Goal: Information Seeking & Learning: Learn about a topic

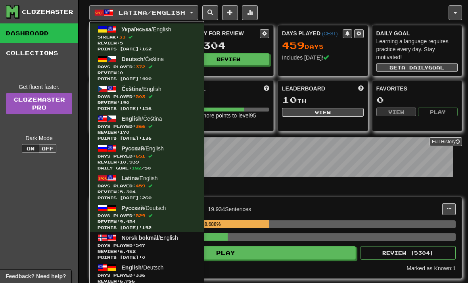
scroll to position [3, 0]
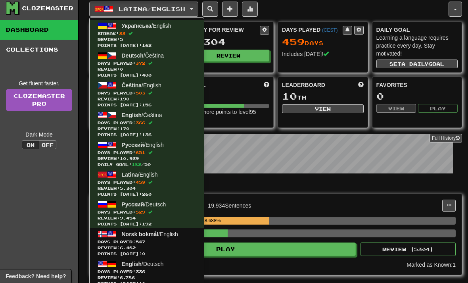
click at [116, 59] on span at bounding box center [112, 56] width 10 height 10
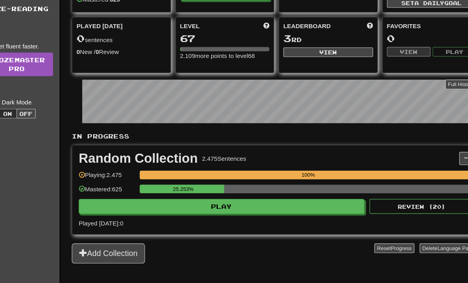
scroll to position [78, 0]
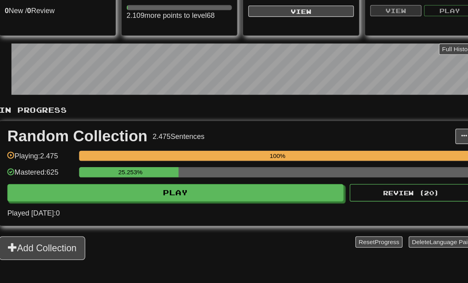
click at [144, 184] on button "Play" at bounding box center [226, 190] width 260 height 13
select select "**"
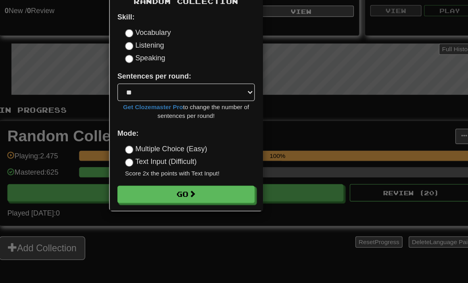
click at [181, 185] on button "Go" at bounding box center [234, 191] width 106 height 13
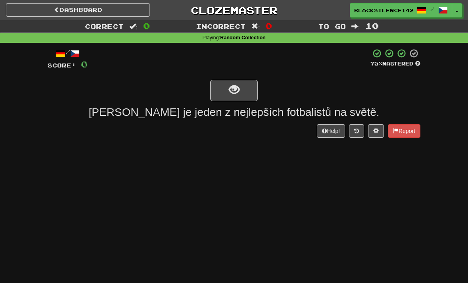
click at [223, 88] on button "show sentence" at bounding box center [234, 90] width 48 height 21
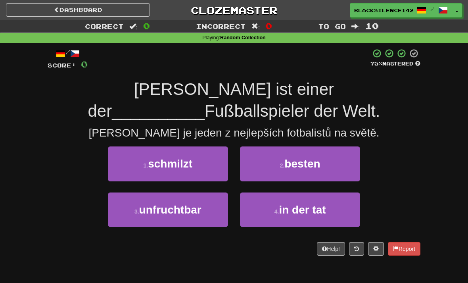
click at [268, 168] on button "2 . besten" at bounding box center [300, 163] width 120 height 35
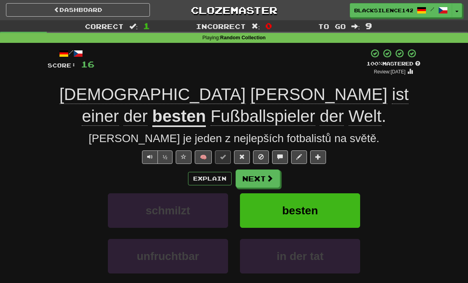
click at [248, 179] on button "Next" at bounding box center [258, 178] width 44 height 18
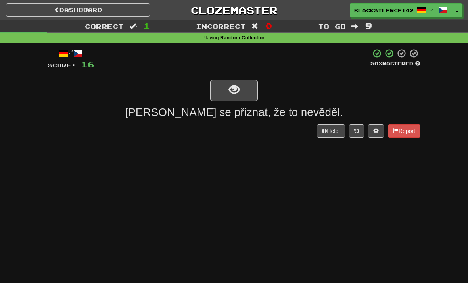
click at [223, 94] on button "show sentence" at bounding box center [234, 90] width 48 height 21
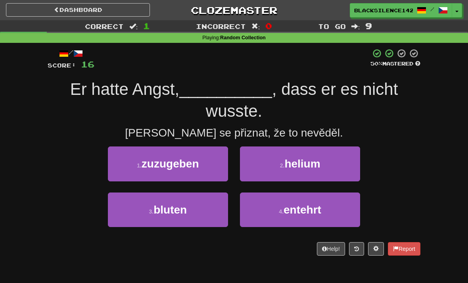
click at [172, 173] on button "1 . zuzugeben" at bounding box center [168, 163] width 120 height 35
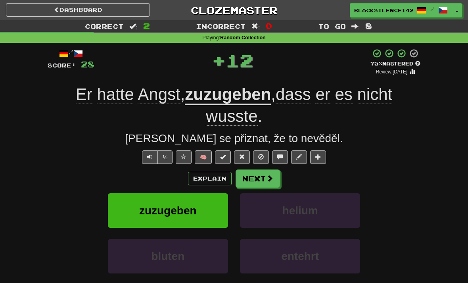
click at [251, 177] on button "Next" at bounding box center [258, 178] width 44 height 18
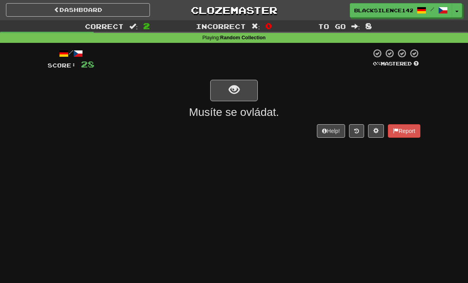
click at [230, 92] on span "show sentence" at bounding box center [234, 89] width 11 height 11
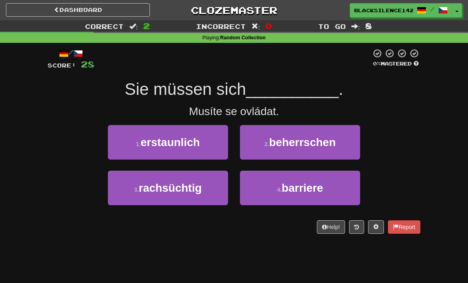
click at [265, 142] on small "2 ." at bounding box center [267, 144] width 5 height 6
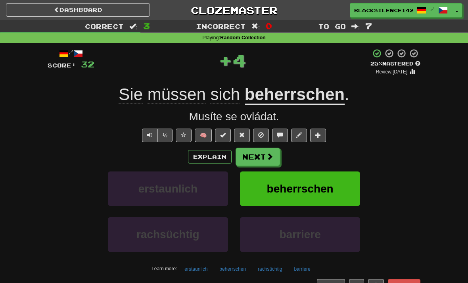
click at [243, 157] on button "Next" at bounding box center [258, 157] width 44 height 18
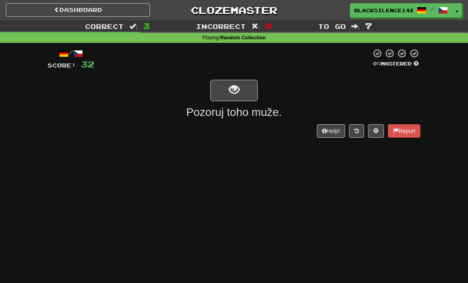
click at [233, 98] on button "show sentence" at bounding box center [234, 90] width 48 height 21
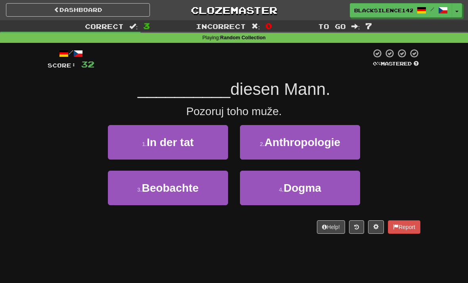
click at [174, 194] on button "3 . Beobachte" at bounding box center [168, 188] width 120 height 35
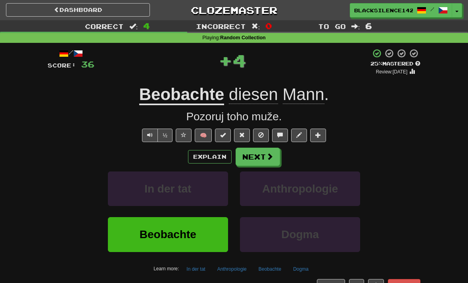
click at [251, 157] on button "Next" at bounding box center [258, 157] width 44 height 18
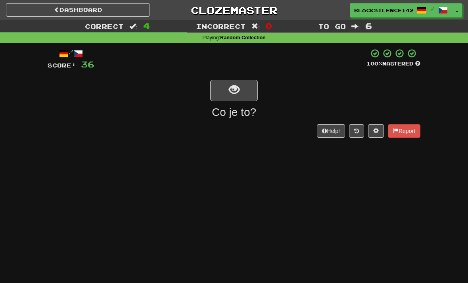
click at [229, 89] on span "show sentence" at bounding box center [234, 89] width 11 height 11
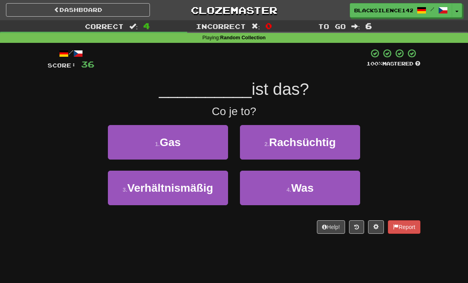
click at [262, 187] on button "4 . Was" at bounding box center [300, 188] width 120 height 35
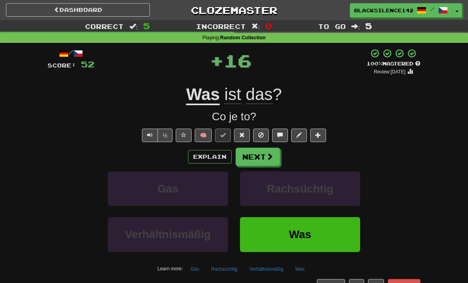
click at [252, 161] on button "Next" at bounding box center [258, 157] width 44 height 18
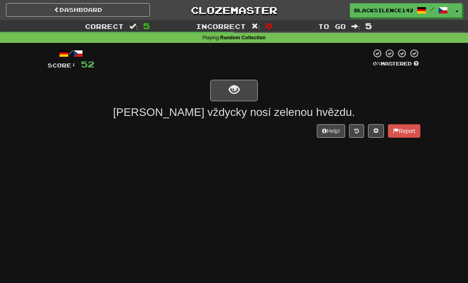
click at [224, 91] on button "show sentence" at bounding box center [234, 90] width 48 height 21
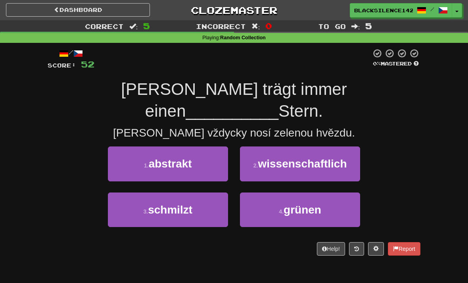
click at [264, 192] on button "4 . grünen" at bounding box center [300, 209] width 120 height 35
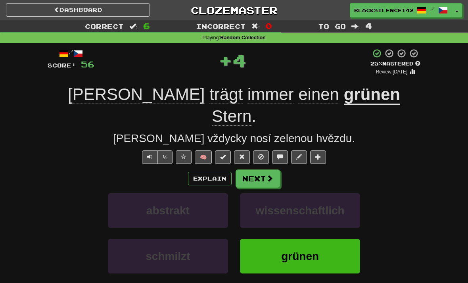
click at [252, 169] on button "Next" at bounding box center [258, 178] width 44 height 18
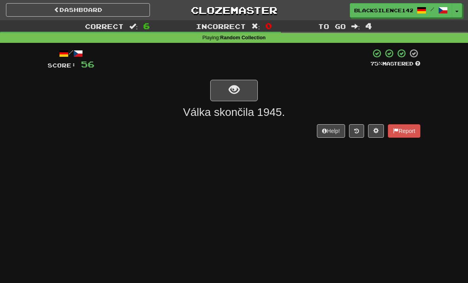
click at [234, 90] on span "show sentence" at bounding box center [234, 89] width 11 height 11
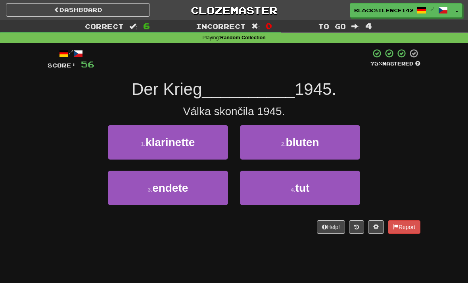
click at [177, 197] on button "3 . endete" at bounding box center [168, 188] width 120 height 35
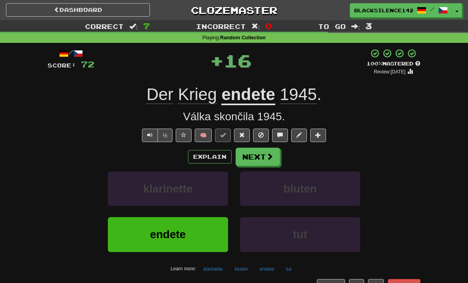
click at [252, 162] on button "Next" at bounding box center [258, 157] width 44 height 18
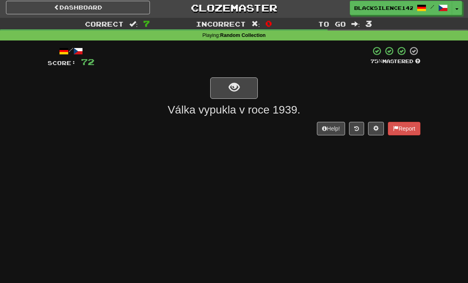
scroll to position [2, 0]
click at [225, 94] on button "show sentence" at bounding box center [234, 87] width 48 height 21
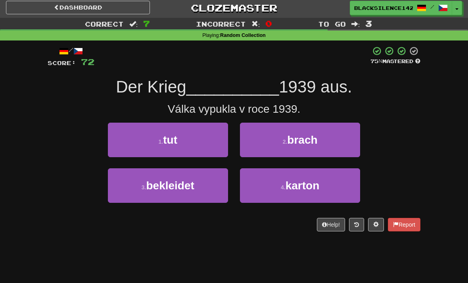
click at [258, 147] on button "2 . brach" at bounding box center [300, 140] width 120 height 35
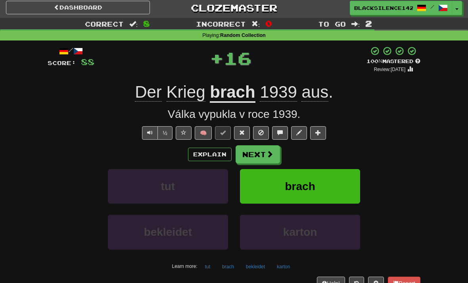
click at [251, 159] on button "Next" at bounding box center [258, 154] width 44 height 18
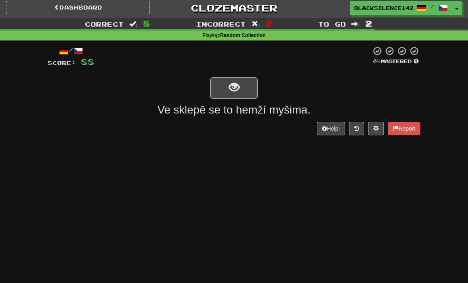
click at [230, 90] on span "show sentence" at bounding box center [234, 87] width 11 height 11
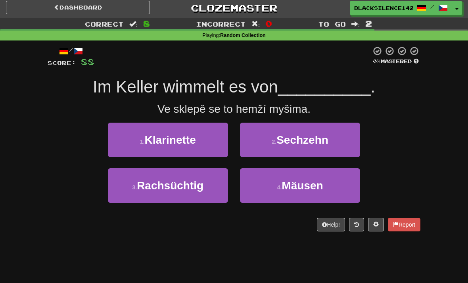
click at [176, 143] on span "Klarinette" at bounding box center [170, 140] width 51 height 12
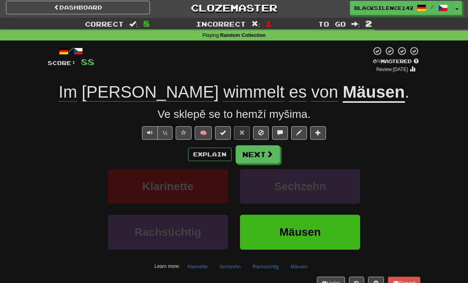
click at [254, 153] on button "Next" at bounding box center [258, 154] width 44 height 18
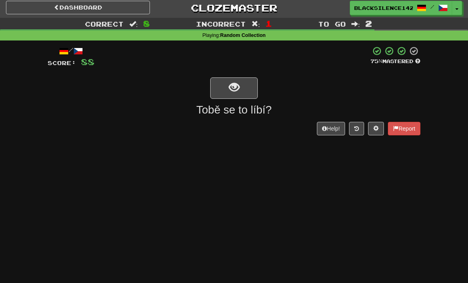
click at [117, 13] on link "Dashboard" at bounding box center [78, 7] width 144 height 13
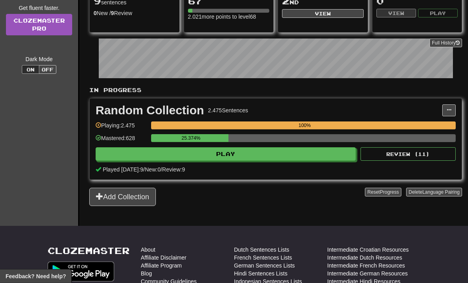
scroll to position [111, 0]
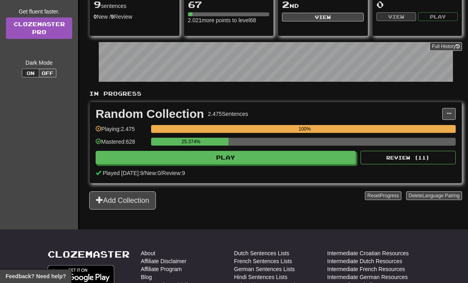
click at [175, 161] on button "Play" at bounding box center [226, 157] width 260 height 13
select select "**"
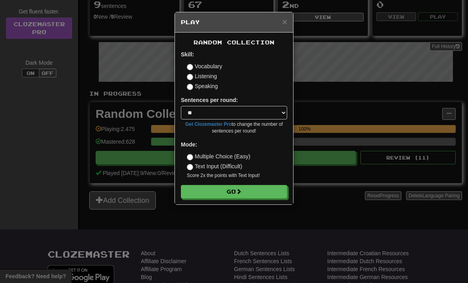
click at [203, 196] on button "Go" at bounding box center [234, 191] width 106 height 13
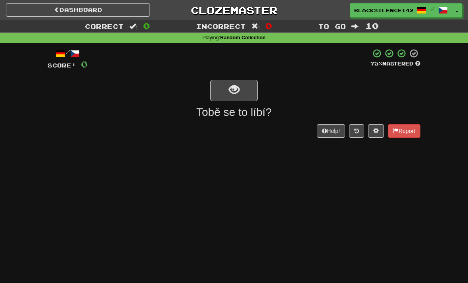
click at [226, 94] on button "show sentence" at bounding box center [234, 90] width 48 height 21
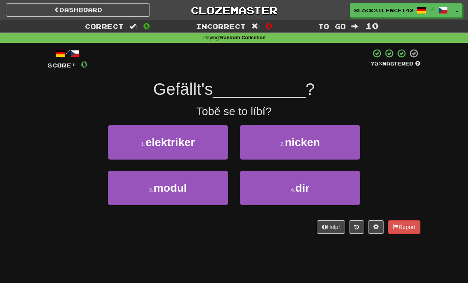
click at [264, 190] on button "4 . dir" at bounding box center [300, 188] width 120 height 35
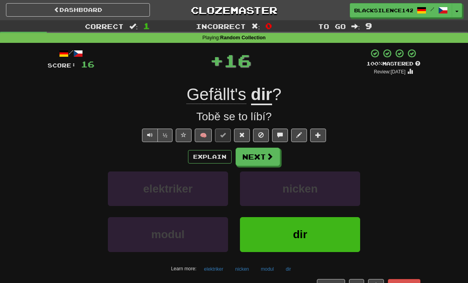
click at [259, 158] on button "Next" at bounding box center [258, 157] width 44 height 18
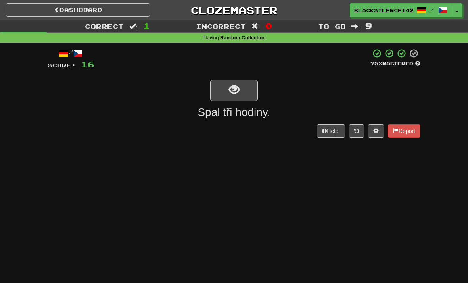
click at [229, 88] on span "show sentence" at bounding box center [234, 89] width 11 height 11
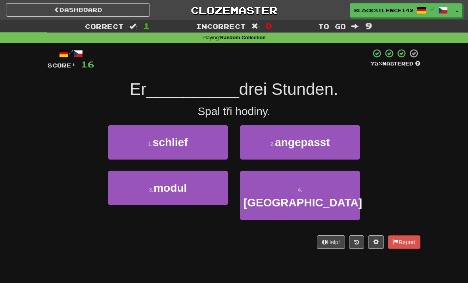
click at [185, 145] on span "schlief" at bounding box center [170, 142] width 35 height 12
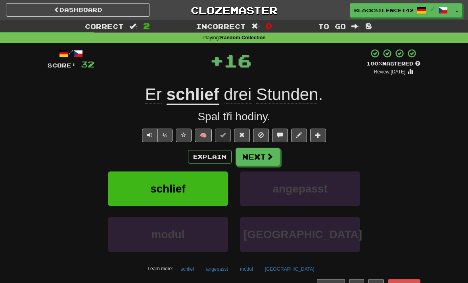
click at [249, 159] on button "Next" at bounding box center [258, 157] width 44 height 18
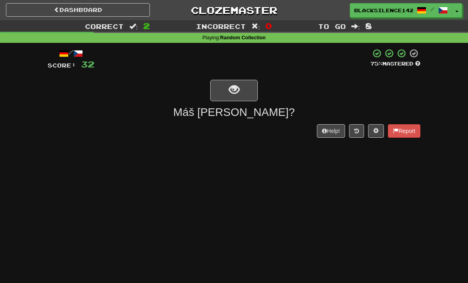
click at [229, 93] on span "show sentence" at bounding box center [234, 89] width 11 height 11
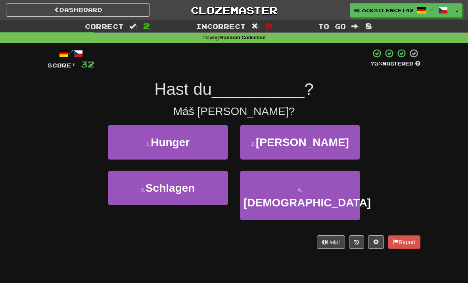
click at [163, 148] on span "Hunger" at bounding box center [170, 142] width 39 height 12
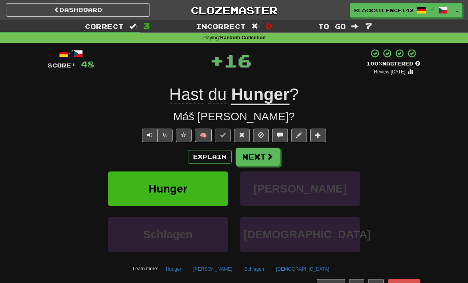
click at [251, 160] on button "Next" at bounding box center [258, 157] width 44 height 18
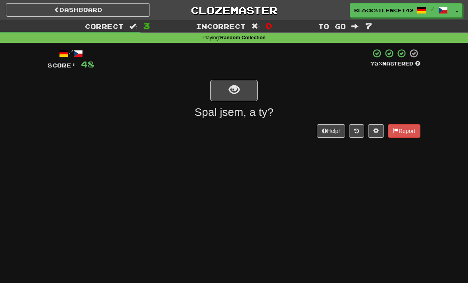
click at [221, 98] on button "show sentence" at bounding box center [234, 90] width 48 height 21
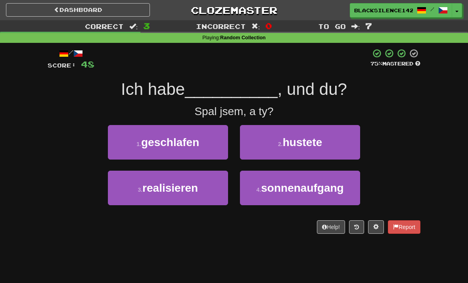
click at [182, 145] on span "geschlafen" at bounding box center [170, 142] width 58 height 12
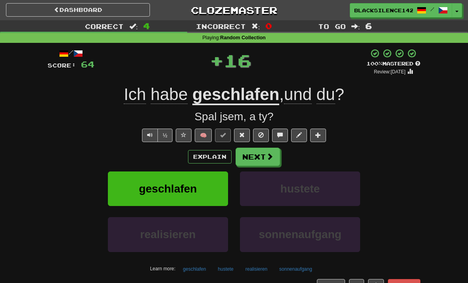
click at [252, 157] on button "Next" at bounding box center [258, 157] width 44 height 18
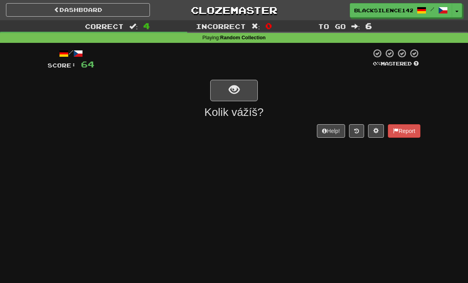
click at [227, 93] on button "show sentence" at bounding box center [234, 90] width 48 height 21
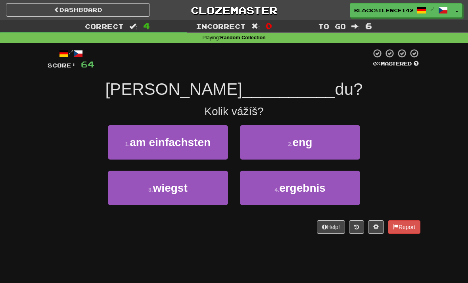
click at [181, 198] on button "3 . wiegst" at bounding box center [168, 188] width 120 height 35
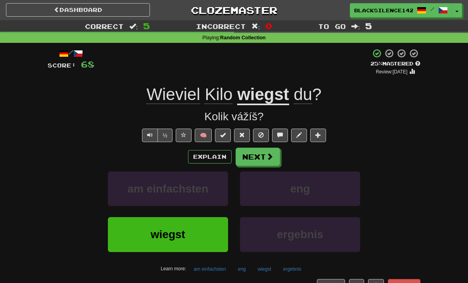
click at [250, 161] on button "Next" at bounding box center [258, 157] width 44 height 18
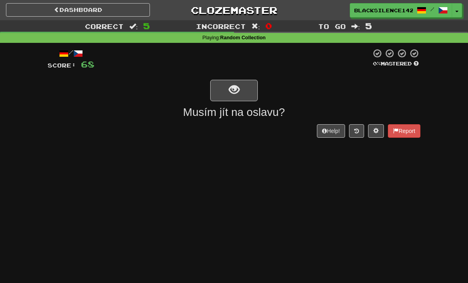
scroll to position [1, 0]
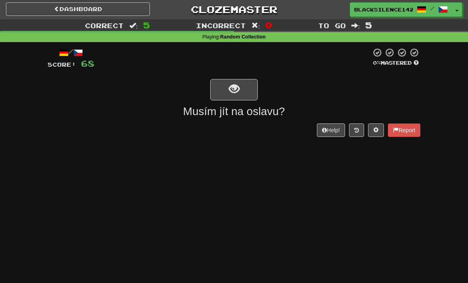
click at [218, 100] on button "show sentence" at bounding box center [234, 89] width 48 height 21
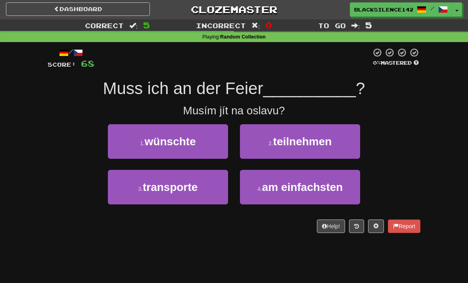
click at [166, 145] on span "wünschte" at bounding box center [170, 141] width 51 height 12
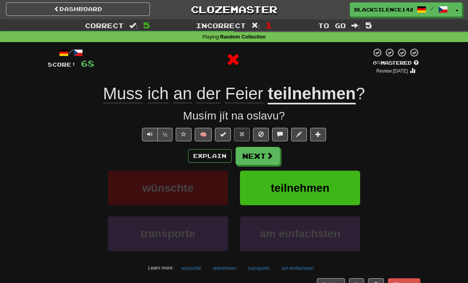
click at [250, 156] on button "Next" at bounding box center [258, 156] width 44 height 18
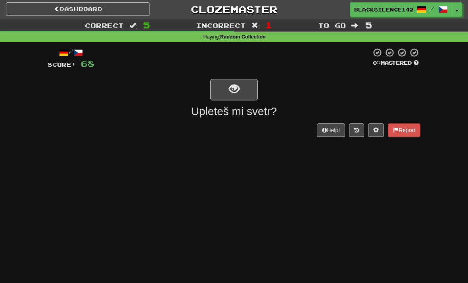
click at [230, 94] on span "show sentence" at bounding box center [234, 89] width 11 height 11
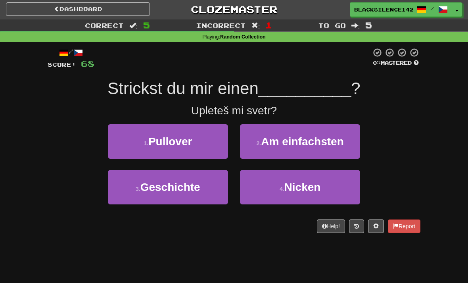
click at [178, 147] on span "Pullover" at bounding box center [170, 141] width 44 height 12
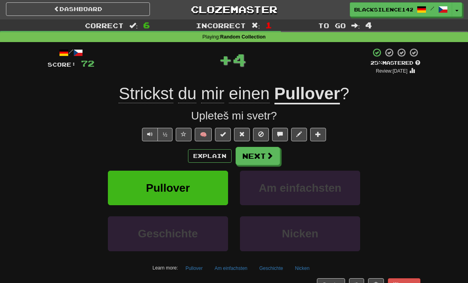
click at [248, 161] on button "Next" at bounding box center [258, 156] width 44 height 18
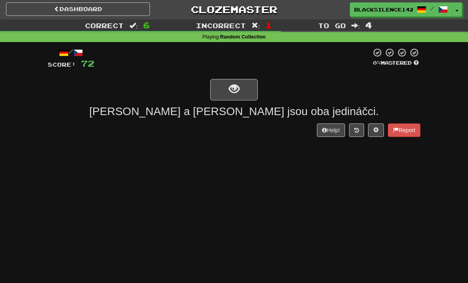
click at [226, 90] on button "show sentence" at bounding box center [234, 89] width 48 height 21
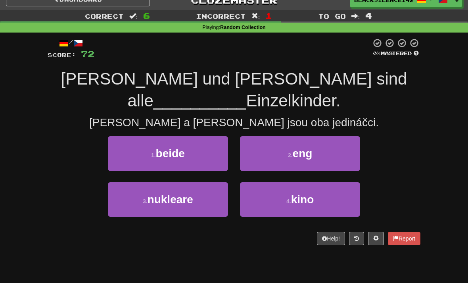
scroll to position [11, 0]
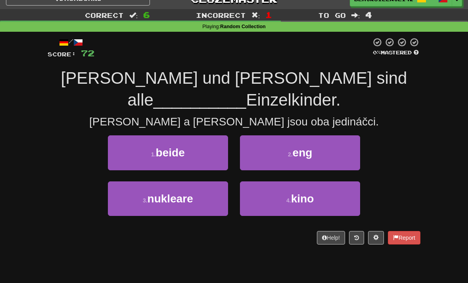
click at [273, 135] on button "2 . eng" at bounding box center [300, 152] width 120 height 35
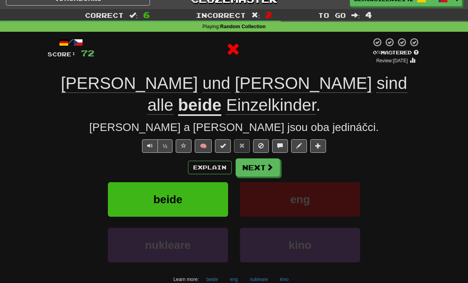
click at [258, 158] on button "Next" at bounding box center [258, 167] width 44 height 18
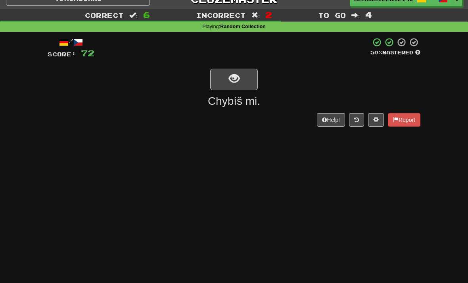
click at [232, 87] on button "show sentence" at bounding box center [234, 79] width 48 height 21
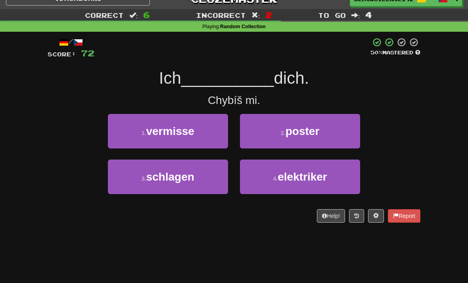
click at [187, 136] on span "vermisse" at bounding box center [170, 131] width 48 height 12
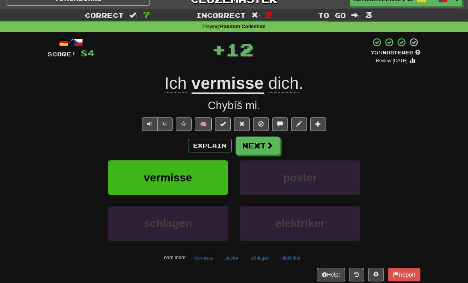
click at [242, 150] on button "Next" at bounding box center [258, 145] width 44 height 18
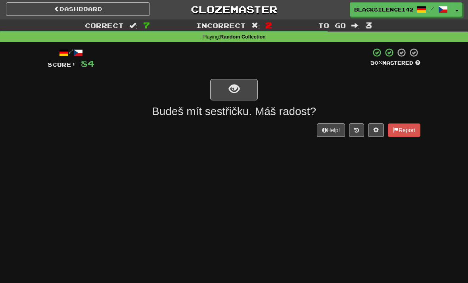
scroll to position [0, 0]
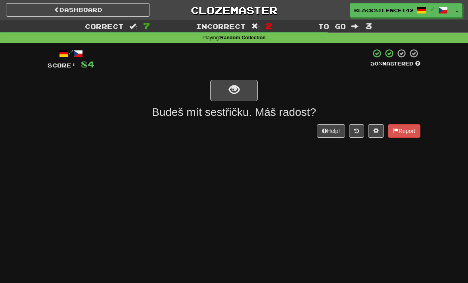
click at [222, 93] on button "show sentence" at bounding box center [234, 90] width 48 height 21
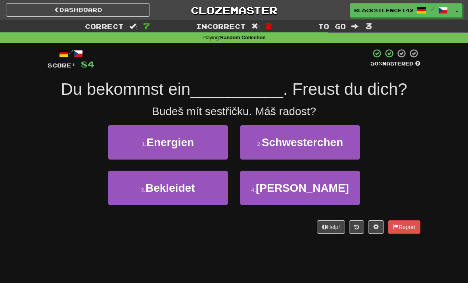
click at [260, 152] on button "2 . Schwesterchen" at bounding box center [300, 142] width 120 height 35
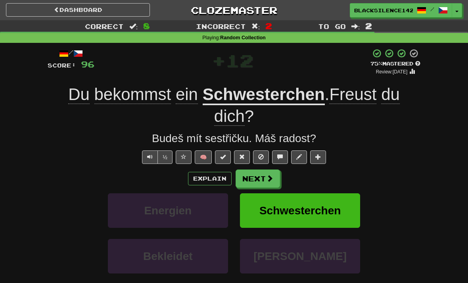
click at [252, 183] on button "Next" at bounding box center [258, 178] width 44 height 18
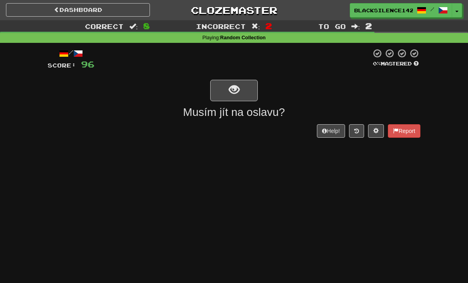
click at [123, 15] on link "Dashboard" at bounding box center [78, 9] width 144 height 13
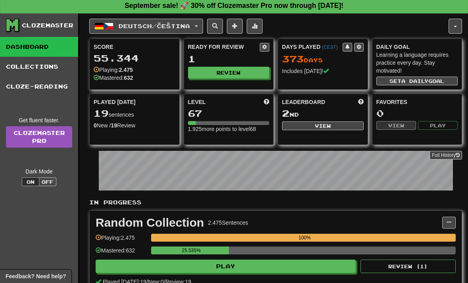
scroll to position [3, 0]
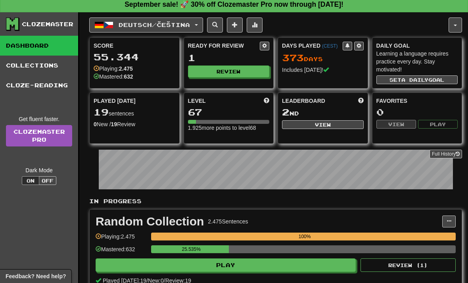
click at [226, 265] on button "Play" at bounding box center [226, 264] width 260 height 13
select select "**"
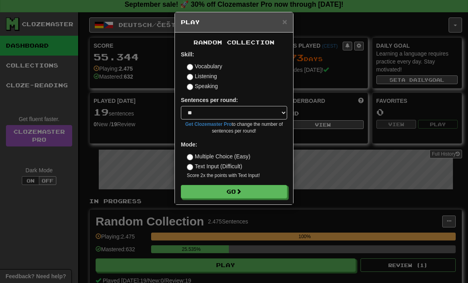
click at [204, 191] on button "Go" at bounding box center [234, 191] width 106 height 13
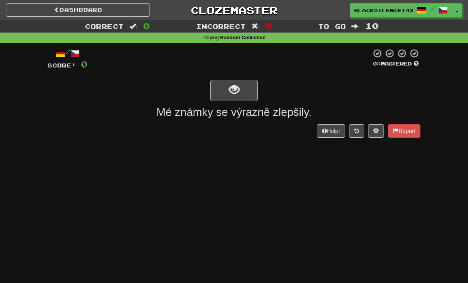
click at [219, 99] on button "show sentence" at bounding box center [234, 90] width 48 height 21
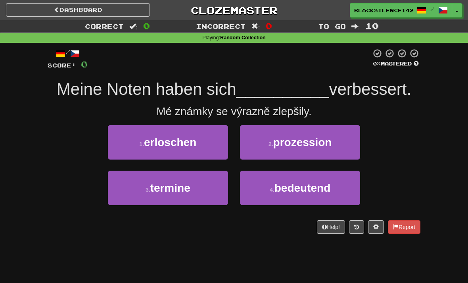
click at [149, 146] on span "erloschen" at bounding box center [170, 142] width 52 height 12
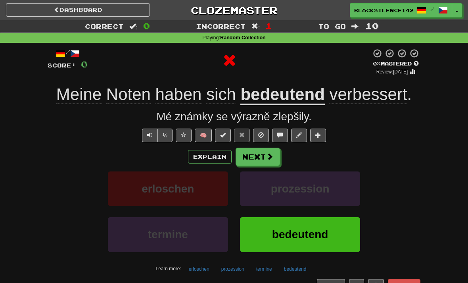
click at [257, 163] on button "Next" at bounding box center [258, 157] width 44 height 18
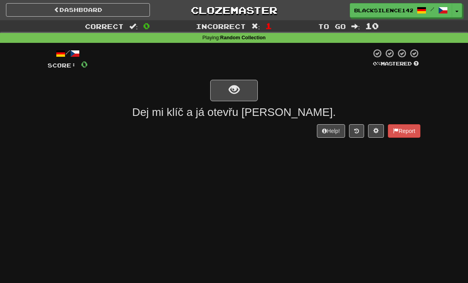
click at [221, 90] on button "show sentence" at bounding box center [234, 90] width 48 height 21
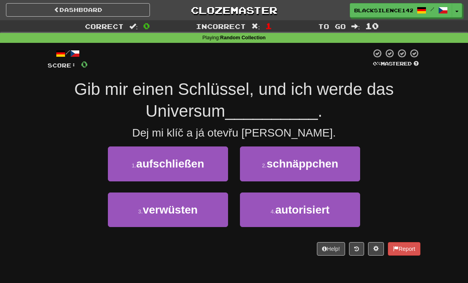
click at [159, 167] on span "aufschließen" at bounding box center [170, 163] width 68 height 12
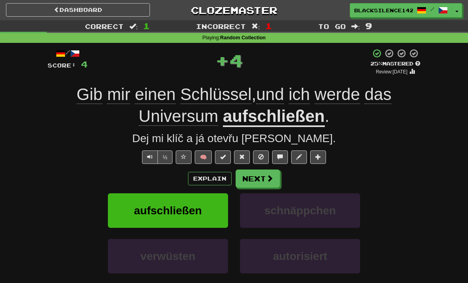
click at [259, 181] on button "Next" at bounding box center [258, 178] width 44 height 18
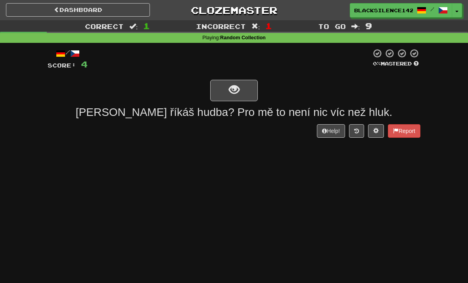
click at [232, 95] on span "show sentence" at bounding box center [234, 89] width 11 height 11
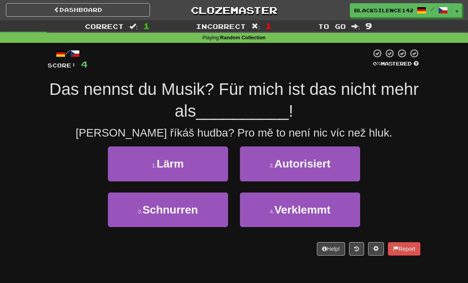
click at [200, 161] on button "1 . Lärm" at bounding box center [168, 163] width 120 height 35
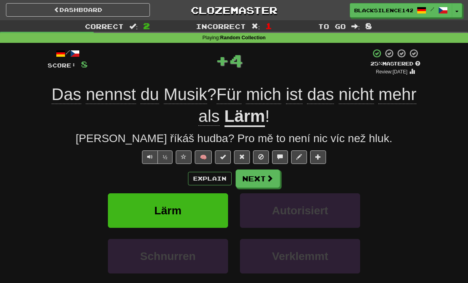
click at [259, 182] on button "Next" at bounding box center [258, 178] width 44 height 18
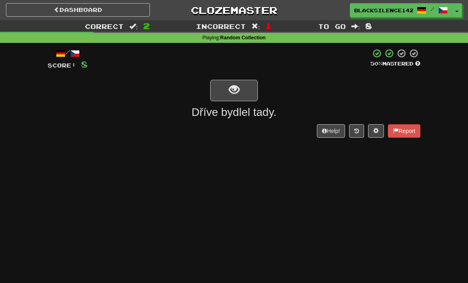
click at [225, 93] on button "show sentence" at bounding box center [234, 90] width 48 height 21
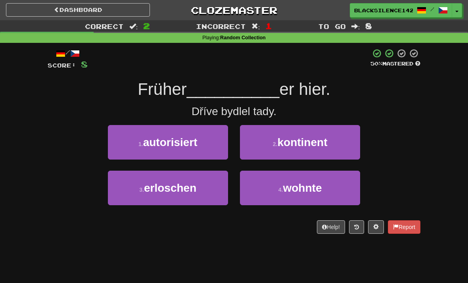
click at [265, 189] on button "4 . wohnte" at bounding box center [300, 188] width 120 height 35
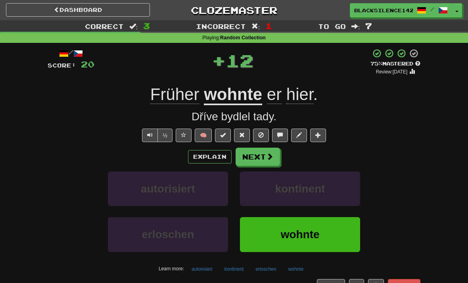
click at [260, 158] on button "Next" at bounding box center [258, 157] width 44 height 18
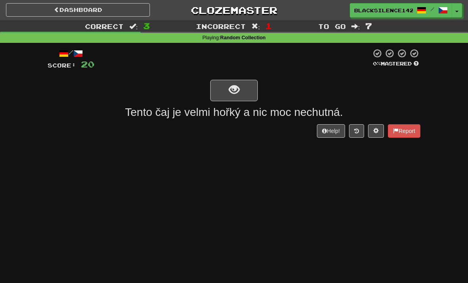
click at [239, 88] on span "show sentence" at bounding box center [234, 89] width 11 height 11
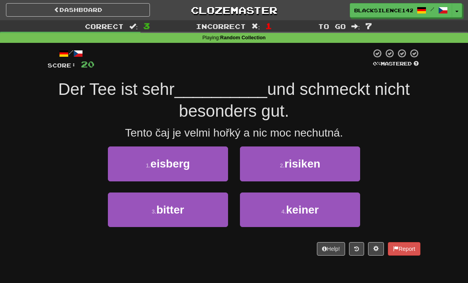
click at [157, 165] on span "eisberg" at bounding box center [170, 163] width 40 height 12
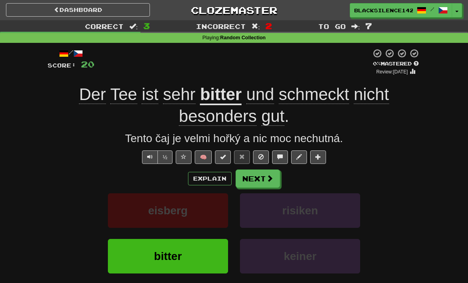
click at [253, 182] on button "Next" at bounding box center [258, 178] width 44 height 18
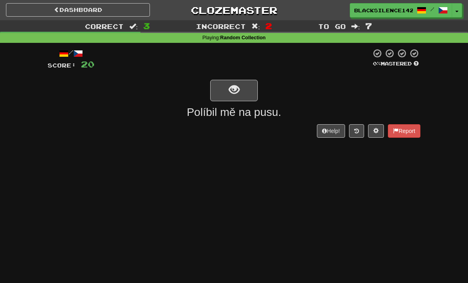
click at [225, 93] on button "show sentence" at bounding box center [234, 90] width 48 height 21
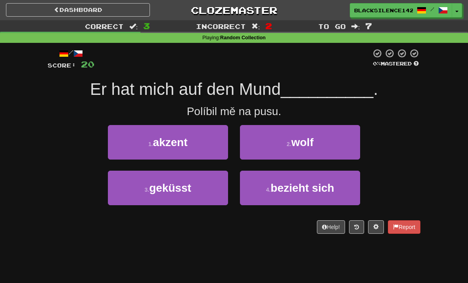
click at [178, 187] on span "geküsst" at bounding box center [170, 188] width 42 height 12
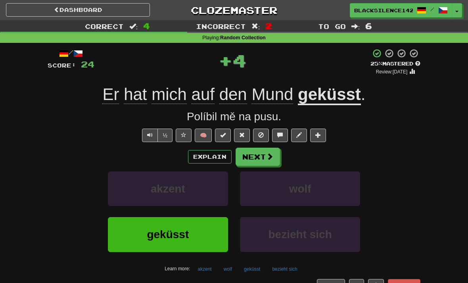
click at [257, 163] on button "Next" at bounding box center [258, 157] width 44 height 18
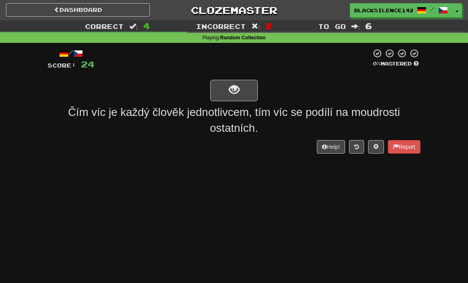
click at [220, 90] on button "show sentence" at bounding box center [234, 90] width 48 height 21
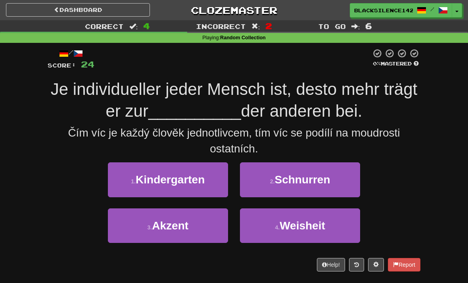
click at [168, 180] on span "Kindergarten" at bounding box center [170, 179] width 69 height 12
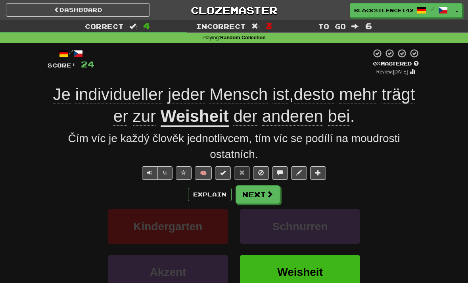
click at [249, 194] on button "Next" at bounding box center [258, 194] width 44 height 18
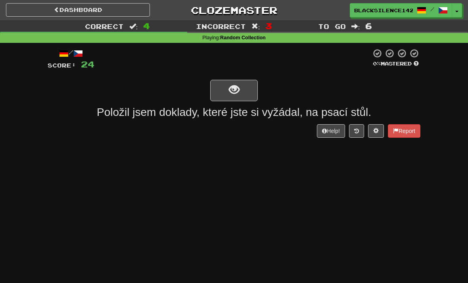
click at [225, 90] on button "show sentence" at bounding box center [234, 90] width 48 height 21
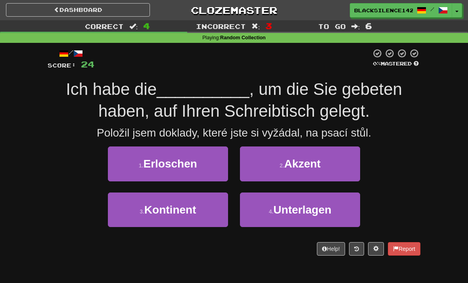
click at [139, 172] on button "1 . Erloschen" at bounding box center [168, 163] width 120 height 35
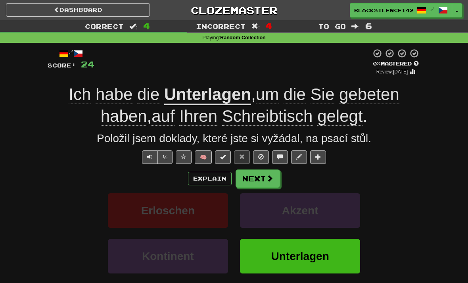
click at [257, 181] on button "Next" at bounding box center [258, 178] width 44 height 18
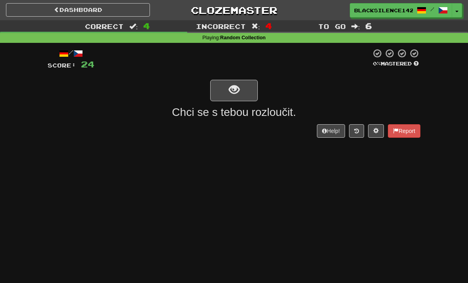
click at [223, 92] on button "show sentence" at bounding box center [234, 90] width 48 height 21
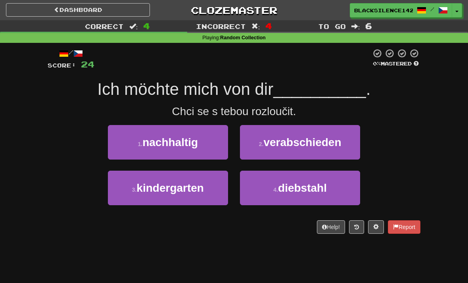
click at [259, 143] on small "2 ." at bounding box center [261, 144] width 5 height 6
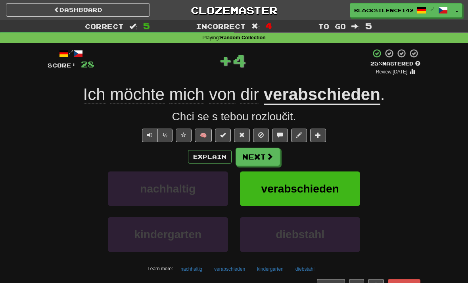
click at [253, 164] on button "Next" at bounding box center [258, 157] width 44 height 18
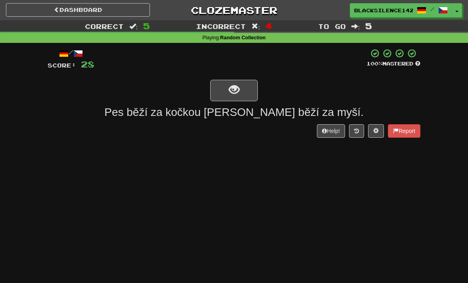
click at [227, 95] on button "show sentence" at bounding box center [234, 90] width 48 height 21
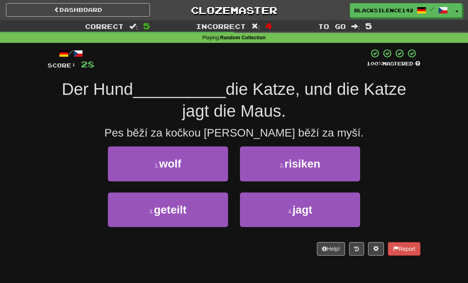
click at [277, 221] on button "4 . jagt" at bounding box center [300, 209] width 120 height 35
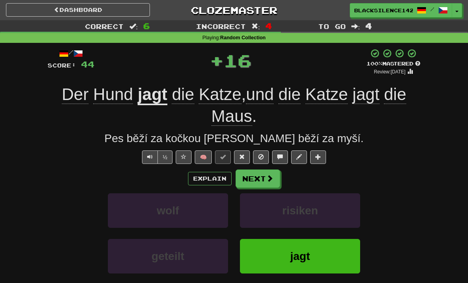
click at [94, 12] on link "Dashboard" at bounding box center [78, 9] width 144 height 13
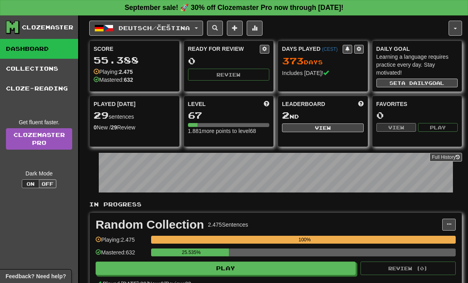
click at [111, 32] on span "button" at bounding box center [109, 28] width 10 height 10
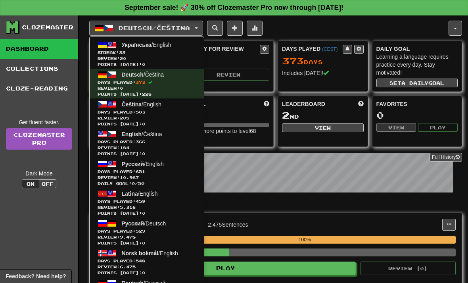
click at [145, 136] on span "English / Čeština" at bounding box center [142, 134] width 40 height 6
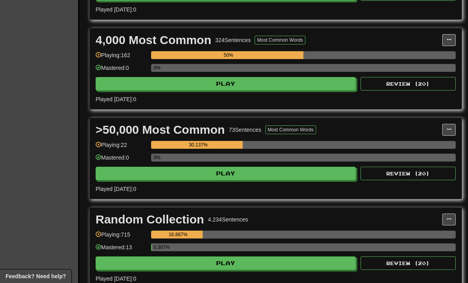
scroll to position [363, 0]
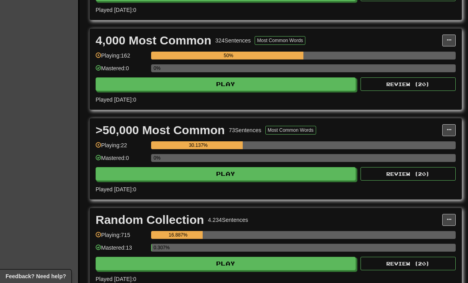
click at [131, 262] on button "Play" at bounding box center [226, 263] width 260 height 13
select select "**"
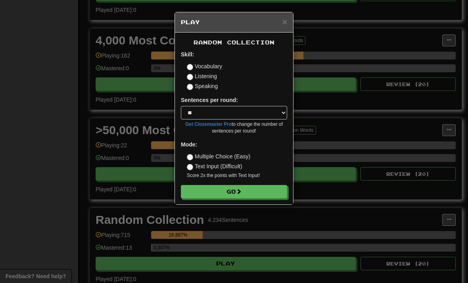
click at [202, 189] on button "Go" at bounding box center [234, 191] width 106 height 13
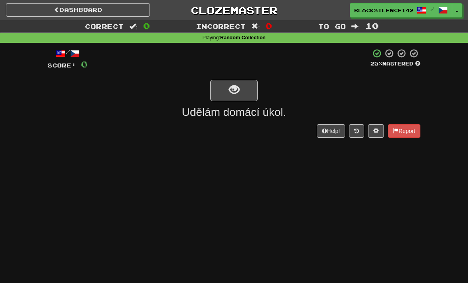
click at [229, 94] on span "show sentence" at bounding box center [234, 89] width 11 height 11
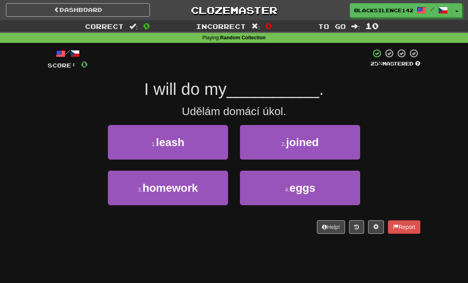
click at [178, 188] on span "homework" at bounding box center [170, 188] width 56 height 12
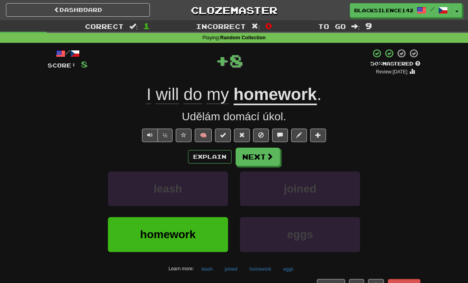
click at [257, 161] on button "Next" at bounding box center [258, 157] width 44 height 18
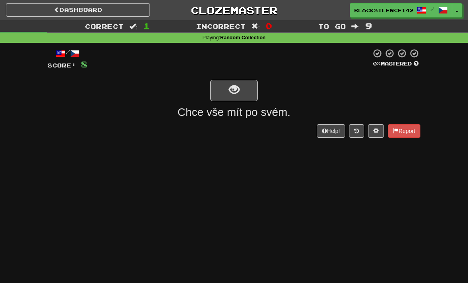
click at [239, 94] on span "show sentence" at bounding box center [234, 89] width 11 height 11
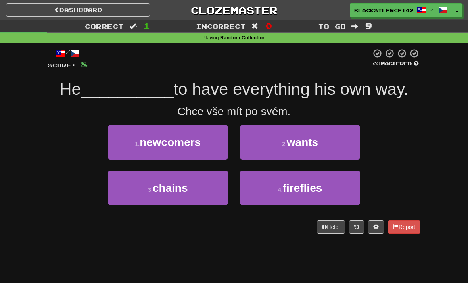
click at [253, 140] on button "2 . wants" at bounding box center [300, 142] width 120 height 35
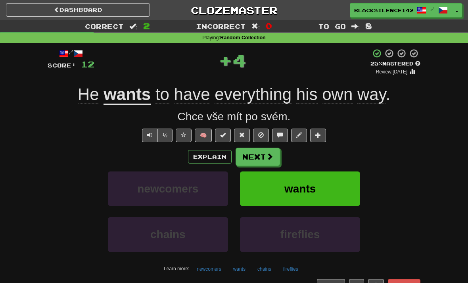
click at [250, 158] on button "Next" at bounding box center [258, 157] width 44 height 18
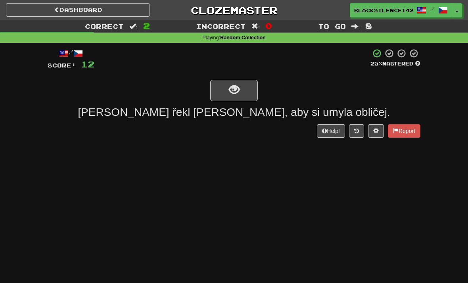
click at [230, 95] on span "show sentence" at bounding box center [234, 89] width 11 height 11
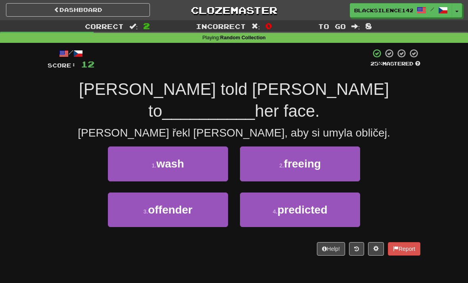
click at [187, 150] on button "1 . wash" at bounding box center [168, 163] width 120 height 35
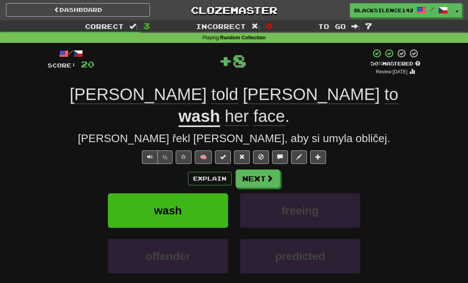
click at [257, 169] on button "Next" at bounding box center [258, 178] width 44 height 18
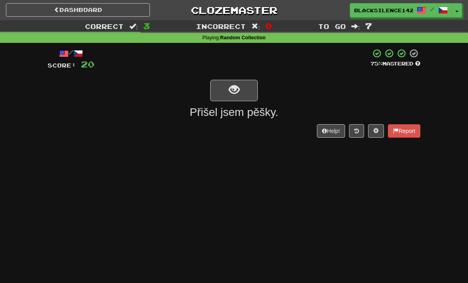
click at [231, 92] on span "show sentence" at bounding box center [234, 89] width 11 height 11
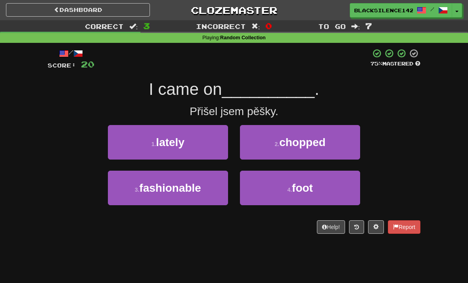
click at [266, 183] on button "4 . foot" at bounding box center [300, 188] width 120 height 35
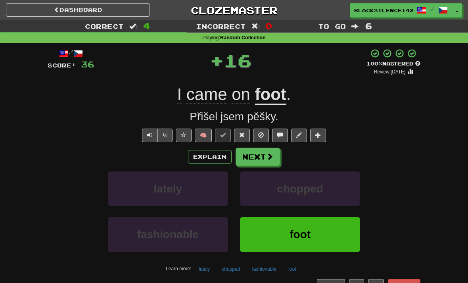
click at [263, 157] on button "Next" at bounding box center [258, 157] width 44 height 18
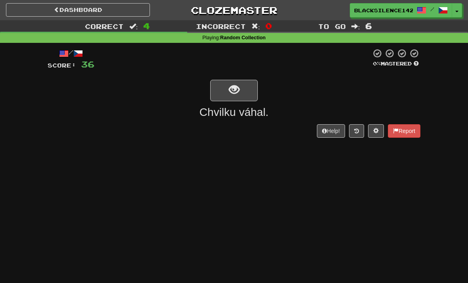
click at [232, 86] on span "show sentence" at bounding box center [234, 89] width 11 height 11
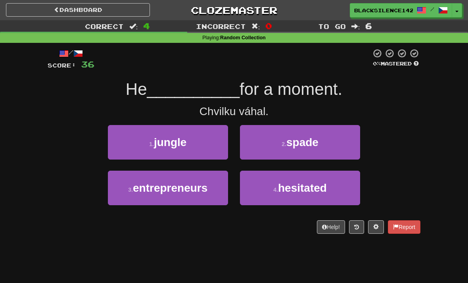
click at [184, 147] on span "jungle" at bounding box center [170, 142] width 33 height 12
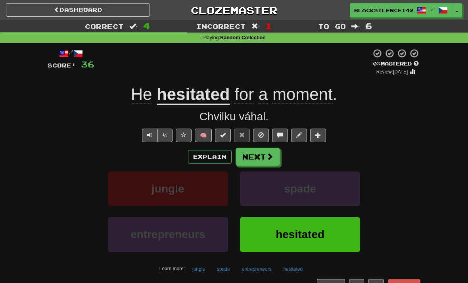
click at [253, 158] on button "Next" at bounding box center [258, 157] width 44 height 18
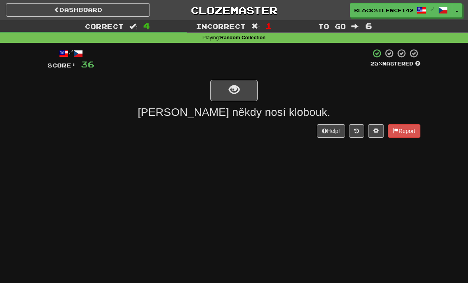
click at [227, 93] on button "show sentence" at bounding box center [234, 90] width 48 height 21
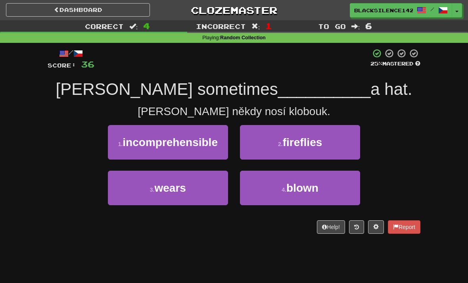
click at [160, 203] on button "3 . wears" at bounding box center [168, 188] width 120 height 35
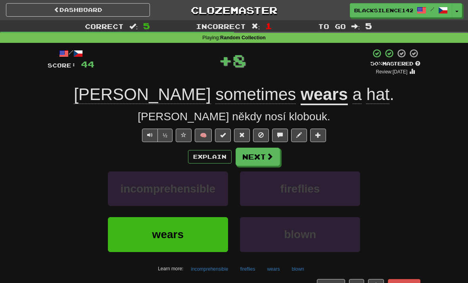
click at [253, 155] on button "Next" at bounding box center [258, 157] width 44 height 18
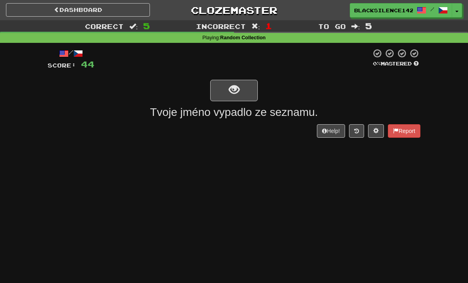
click at [226, 95] on button "show sentence" at bounding box center [234, 90] width 48 height 21
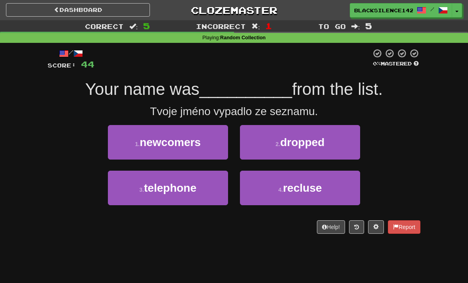
click at [172, 152] on button "1 . newcomers" at bounding box center [168, 142] width 120 height 35
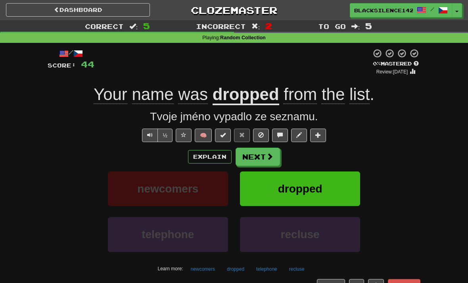
click at [252, 155] on button "Next" at bounding box center [258, 157] width 44 height 18
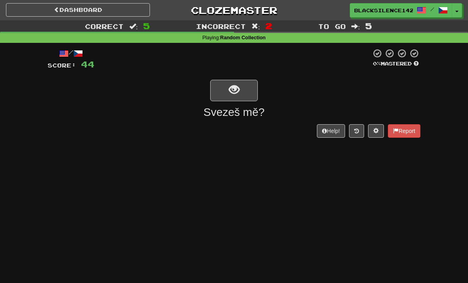
click at [230, 95] on span "show sentence" at bounding box center [234, 89] width 11 height 11
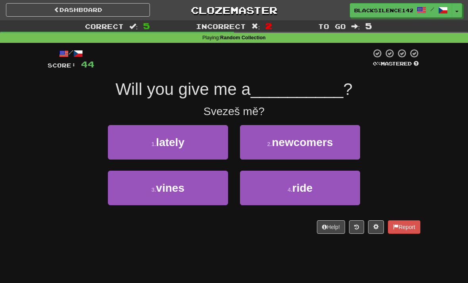
click at [171, 144] on span "lately" at bounding box center [170, 142] width 29 height 12
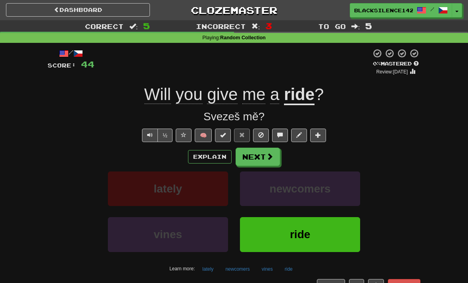
click at [248, 158] on button "Next" at bounding box center [258, 157] width 44 height 18
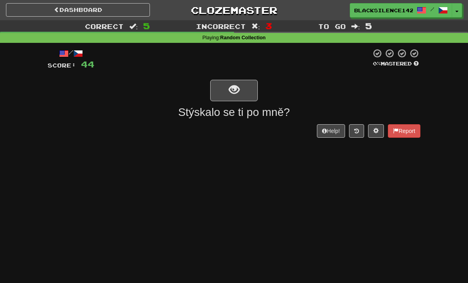
click at [225, 95] on button "show sentence" at bounding box center [234, 90] width 48 height 21
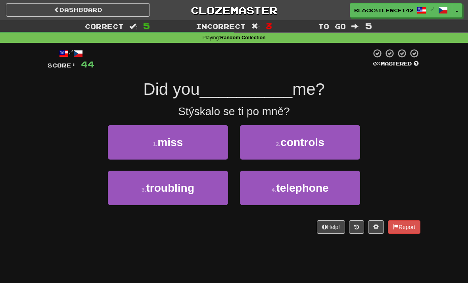
click at [156, 186] on span "troubling" at bounding box center [170, 188] width 48 height 12
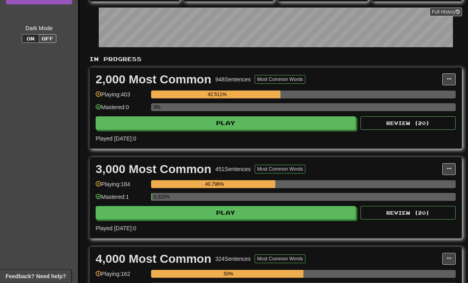
click at [173, 127] on button "Play" at bounding box center [226, 123] width 260 height 13
select select "**"
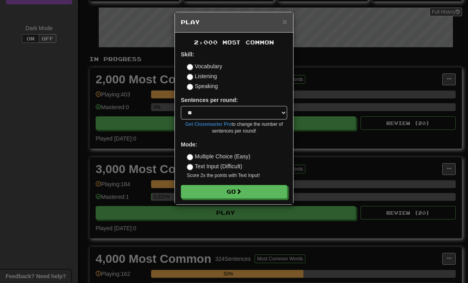
click at [192, 196] on button "Go" at bounding box center [234, 191] width 106 height 13
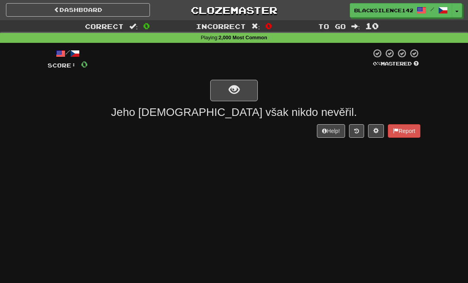
click at [221, 97] on button "show sentence" at bounding box center [234, 90] width 48 height 21
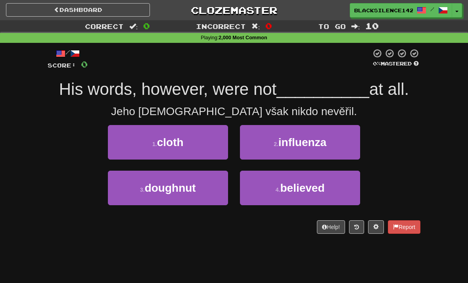
click at [165, 145] on span "cloth" at bounding box center [170, 142] width 27 height 12
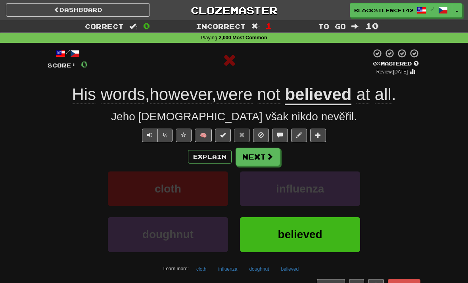
click at [256, 160] on button "Next" at bounding box center [258, 157] width 44 height 18
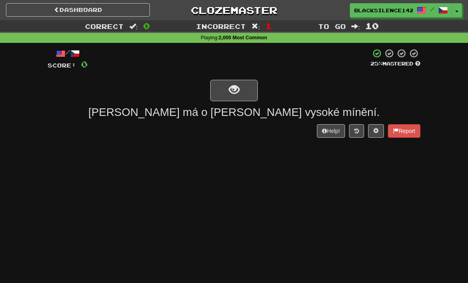
click at [234, 95] on span "show sentence" at bounding box center [234, 89] width 11 height 11
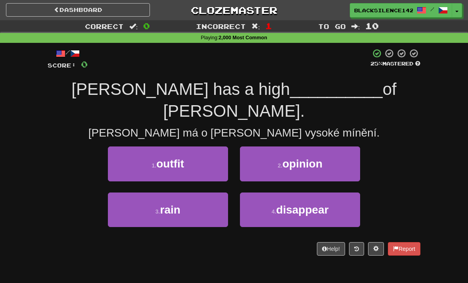
click at [267, 146] on button "2 . opinion" at bounding box center [300, 163] width 120 height 35
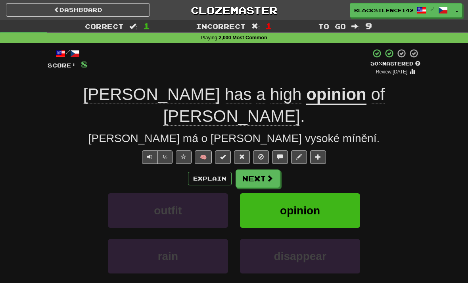
click at [252, 169] on button "Next" at bounding box center [258, 178] width 44 height 18
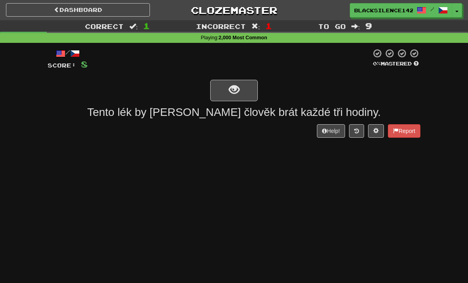
click at [229, 95] on span "show sentence" at bounding box center [234, 89] width 11 height 11
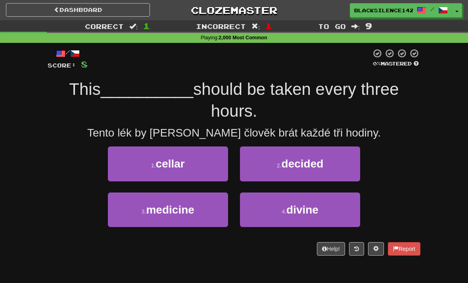
click at [172, 213] on span "medicine" at bounding box center [170, 209] width 48 height 12
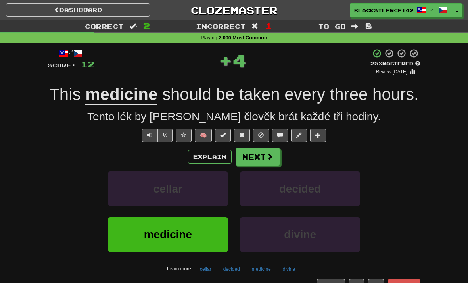
click at [249, 158] on button "Next" at bounding box center [258, 157] width 44 height 18
click at [249, 158] on div "Dashboard Clozemaster BlackSilence1425 / Toggle Dropdown Dashboard Leaderboard …" at bounding box center [234, 158] width 468 height 316
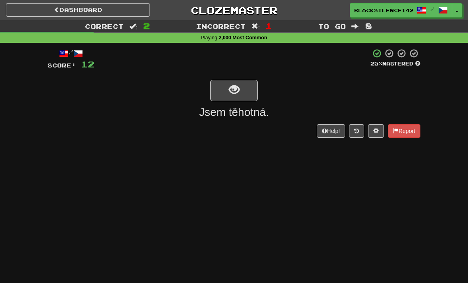
click at [226, 91] on button "show sentence" at bounding box center [234, 90] width 48 height 21
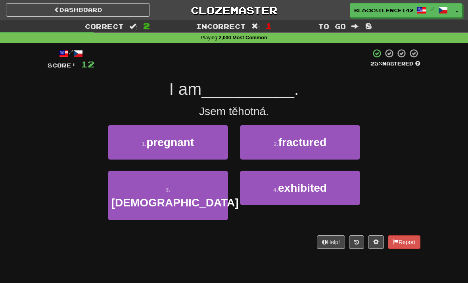
click at [170, 150] on button "1 . pregnant" at bounding box center [168, 142] width 120 height 35
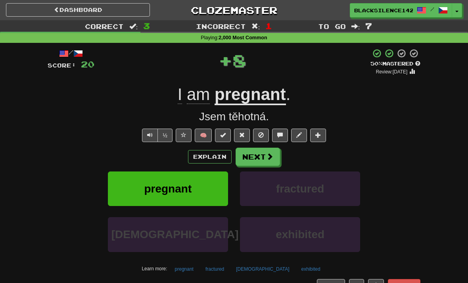
click at [247, 161] on button "Next" at bounding box center [258, 157] width 44 height 18
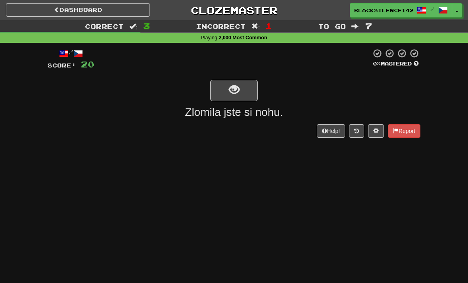
click at [227, 94] on button "show sentence" at bounding box center [234, 90] width 48 height 21
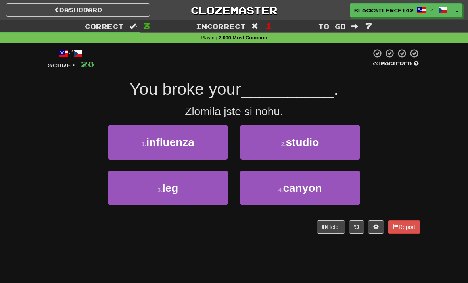
click at [184, 196] on button "3 . leg" at bounding box center [168, 188] width 120 height 35
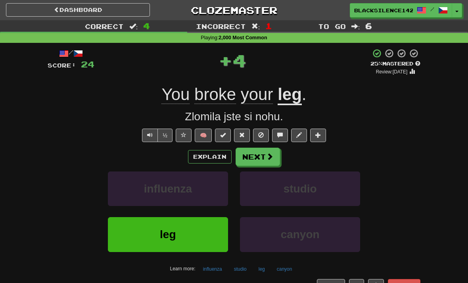
click at [260, 161] on button "Next" at bounding box center [258, 157] width 44 height 18
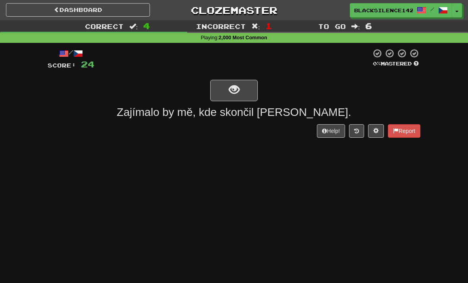
click at [232, 98] on button "show sentence" at bounding box center [234, 90] width 48 height 21
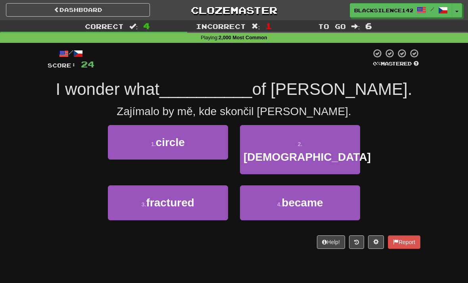
click at [249, 193] on button "4 . became" at bounding box center [300, 202] width 120 height 35
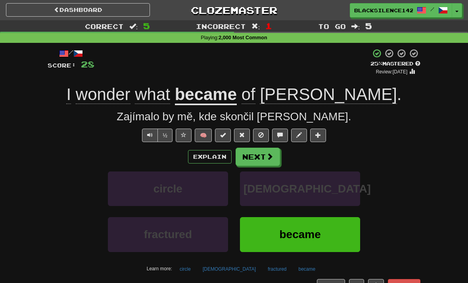
click at [252, 159] on button "Next" at bounding box center [258, 157] width 44 height 18
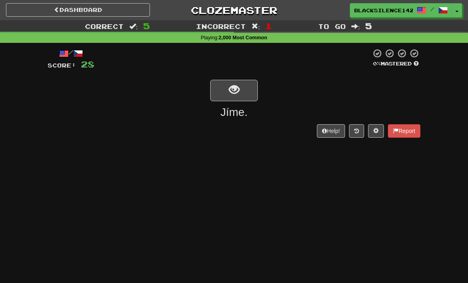
click at [222, 86] on button "show sentence" at bounding box center [234, 90] width 48 height 21
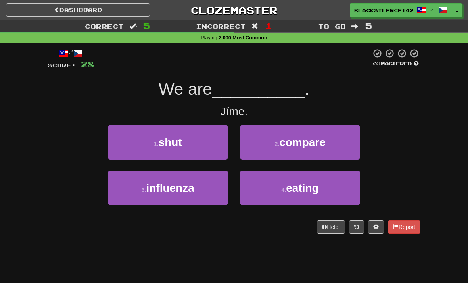
click at [261, 190] on button "4 . eating" at bounding box center [300, 188] width 120 height 35
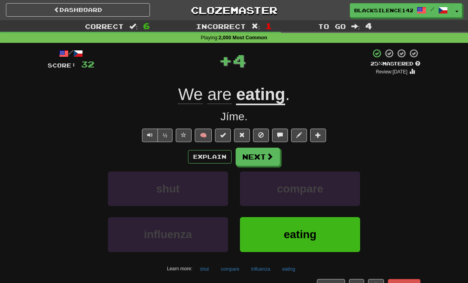
click at [258, 160] on button "Next" at bounding box center [258, 157] width 44 height 18
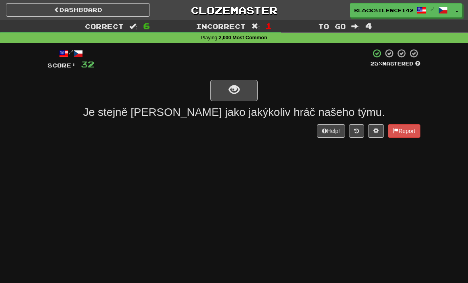
click at [235, 94] on span "show sentence" at bounding box center [234, 89] width 11 height 11
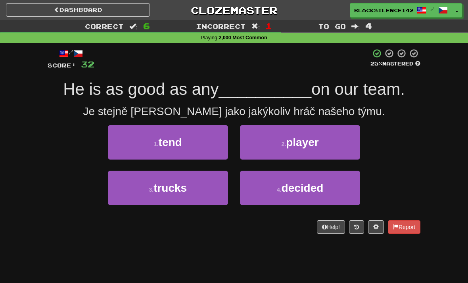
click at [252, 151] on button "2 . player" at bounding box center [300, 142] width 120 height 35
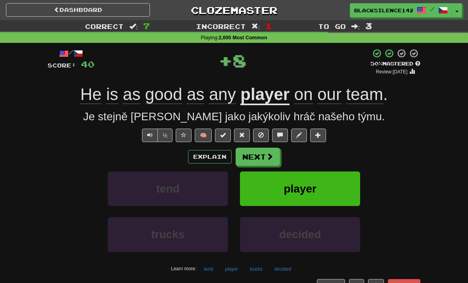
click at [250, 158] on button "Next" at bounding box center [258, 157] width 44 height 18
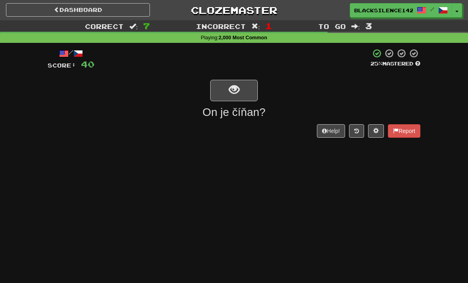
click at [230, 92] on span "show sentence" at bounding box center [234, 89] width 11 height 11
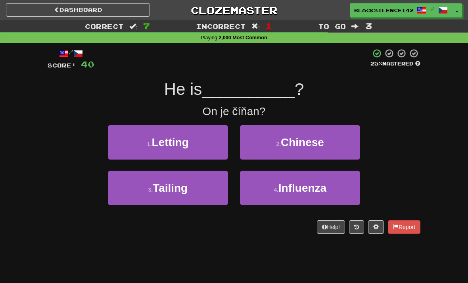
click at [260, 151] on button "2 . Chinese" at bounding box center [300, 142] width 120 height 35
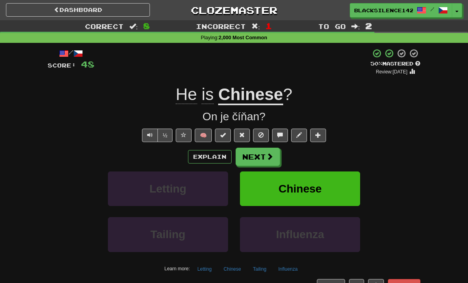
click at [254, 158] on button "Next" at bounding box center [258, 157] width 44 height 18
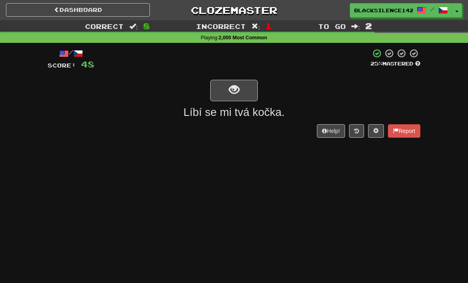
click at [229, 91] on span "show sentence" at bounding box center [234, 89] width 11 height 11
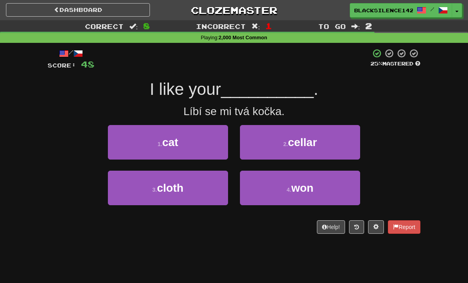
click at [156, 142] on button "1 . cat" at bounding box center [168, 142] width 120 height 35
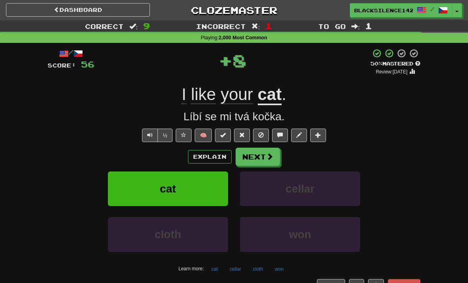
click at [110, 14] on link "Dashboard" at bounding box center [78, 9] width 144 height 13
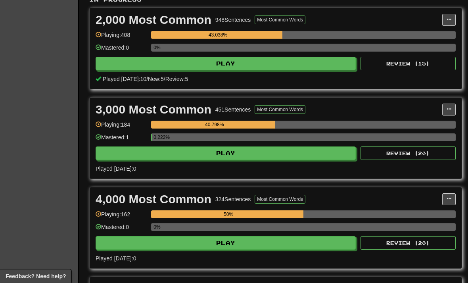
scroll to position [206, 0]
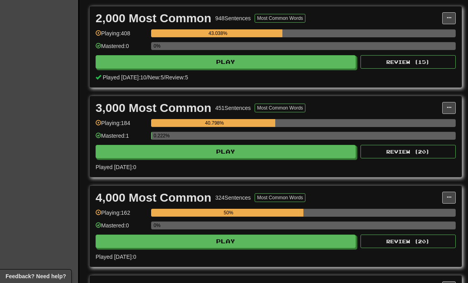
click at [190, 152] on button "Play" at bounding box center [226, 151] width 260 height 13
select select "**"
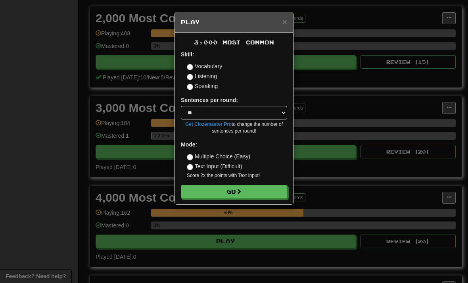
click at [202, 190] on button "Go" at bounding box center [234, 191] width 106 height 13
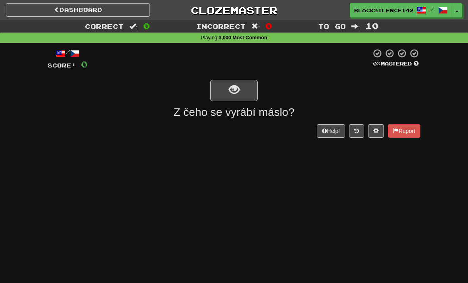
click at [226, 92] on button "show sentence" at bounding box center [234, 90] width 48 height 21
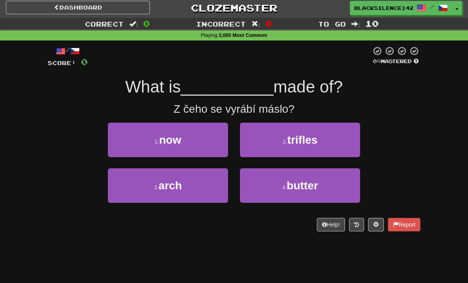
scroll to position [2, 0]
click at [164, 142] on span "now" at bounding box center [170, 140] width 22 height 12
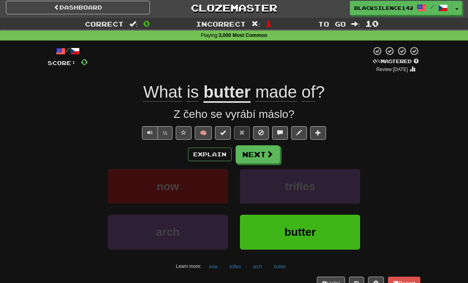
click at [253, 153] on button "Next" at bounding box center [258, 154] width 44 height 18
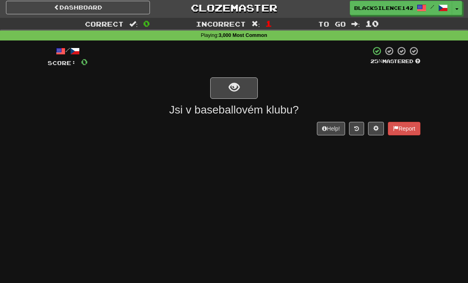
click at [223, 93] on button "show sentence" at bounding box center [234, 87] width 48 height 21
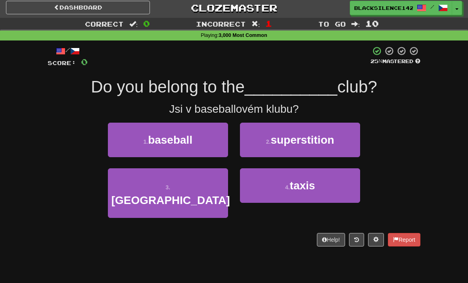
click at [175, 142] on span "baseball" at bounding box center [170, 140] width 44 height 12
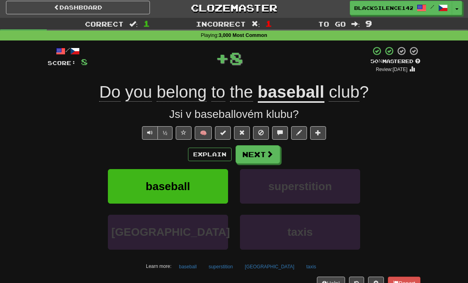
click at [245, 157] on button "Next" at bounding box center [258, 154] width 44 height 18
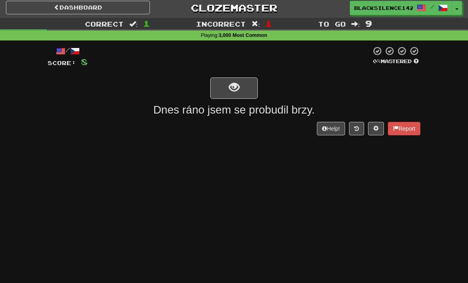
click at [225, 94] on button "show sentence" at bounding box center [234, 87] width 48 height 21
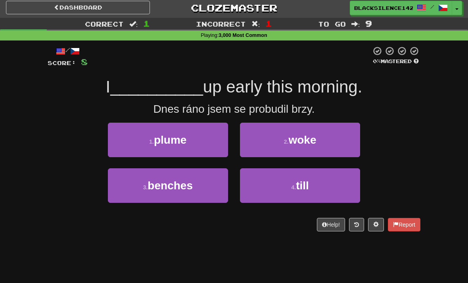
click at [248, 140] on button "2 . woke" at bounding box center [300, 140] width 120 height 35
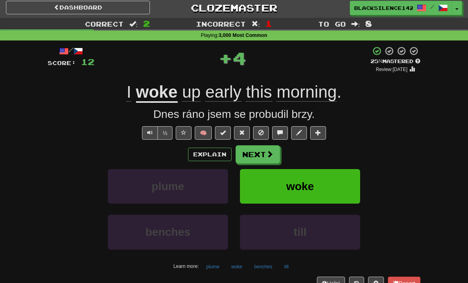
click at [244, 155] on button "Next" at bounding box center [258, 154] width 44 height 18
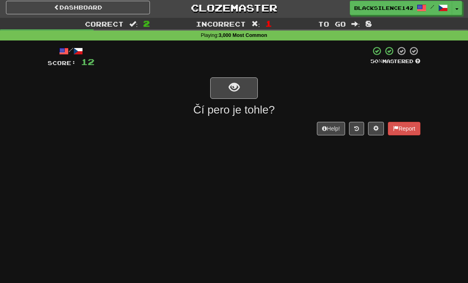
click at [231, 93] on span "show sentence" at bounding box center [234, 87] width 11 height 11
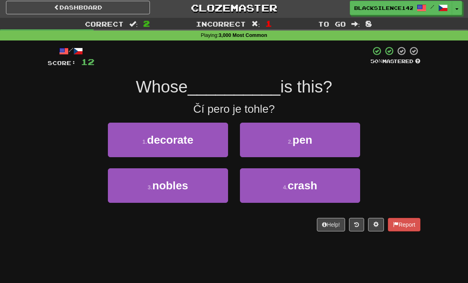
click at [257, 143] on button "2 . pen" at bounding box center [300, 140] width 120 height 35
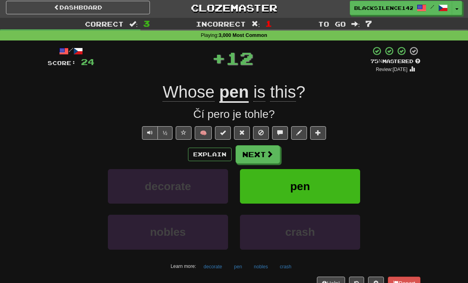
click at [248, 158] on button "Next" at bounding box center [258, 154] width 44 height 18
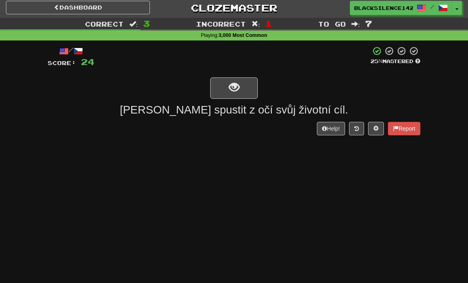
click at [223, 89] on button "show sentence" at bounding box center [234, 87] width 48 height 21
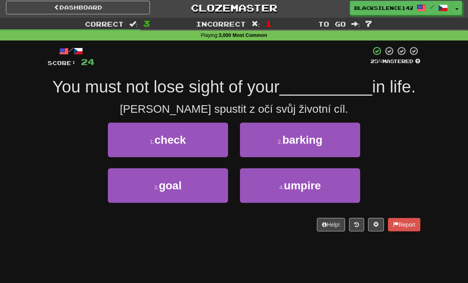
click at [171, 192] on button "3 . goal" at bounding box center [168, 185] width 120 height 35
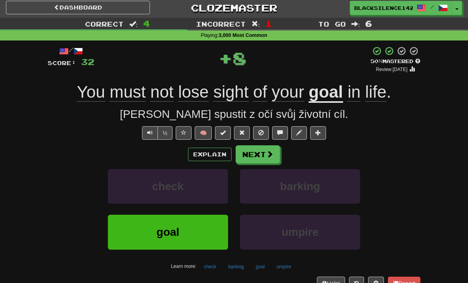
click at [253, 157] on button "Next" at bounding box center [258, 154] width 44 height 18
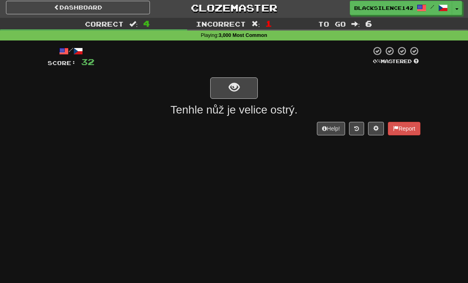
click at [259, 61] on div at bounding box center [232, 57] width 277 height 22
click at [261, 53] on div at bounding box center [232, 57] width 277 height 22
click at [262, 50] on div at bounding box center [232, 57] width 277 height 22
click at [262, 47] on div at bounding box center [232, 57] width 277 height 22
click at [262, 45] on div "/ Score: 32 0 % Mastered Tenhle nůž je velice ostrý. Help! Report" at bounding box center [234, 93] width 373 height 106
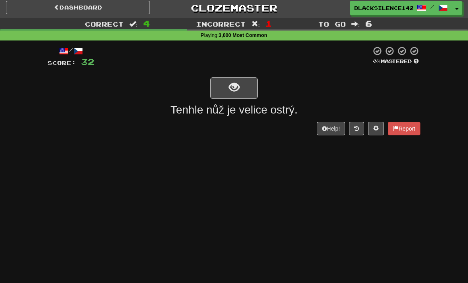
click at [262, 43] on div "/ Score: 32 0 % Mastered Tenhle nůž je velice ostrý. Help! Report" at bounding box center [234, 93] width 373 height 106
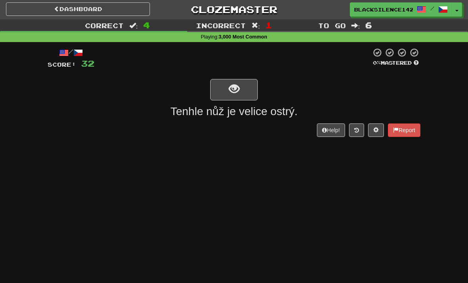
scroll to position [1, 0]
click at [224, 83] on button "show sentence" at bounding box center [234, 89] width 48 height 21
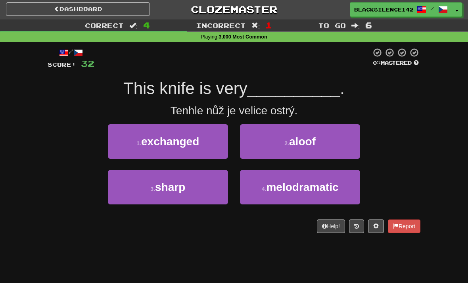
click at [167, 178] on button "3 . sharp" at bounding box center [168, 187] width 120 height 35
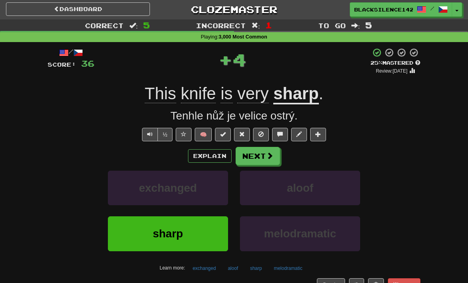
click at [251, 154] on button "Next" at bounding box center [258, 156] width 44 height 18
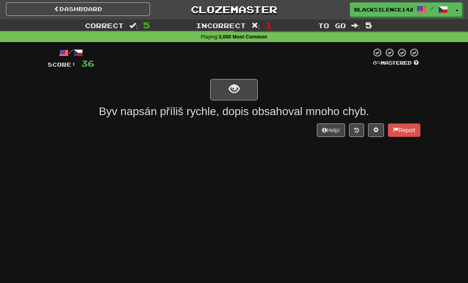
click at [247, 84] on button "show sentence" at bounding box center [234, 89] width 48 height 21
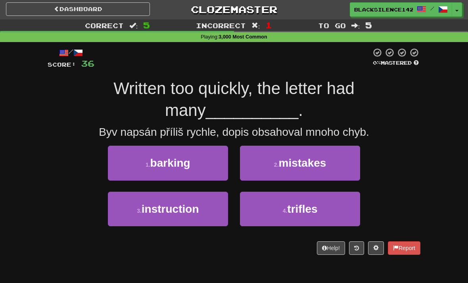
click at [213, 159] on button "1 . barking" at bounding box center [168, 163] width 120 height 35
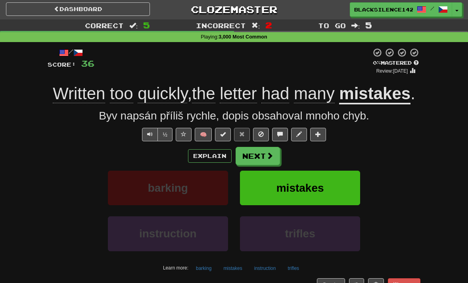
click at [265, 165] on button "Next" at bounding box center [258, 156] width 44 height 18
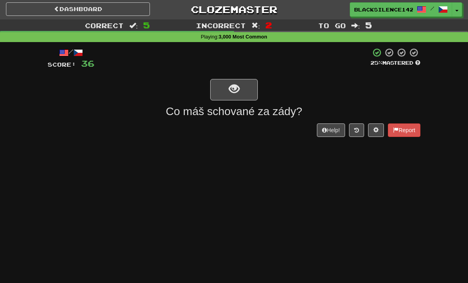
click at [247, 96] on button "show sentence" at bounding box center [234, 89] width 48 height 21
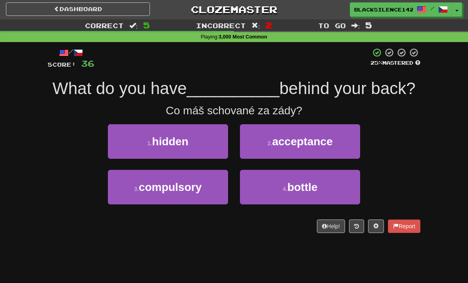
click at [194, 147] on button "1 . hidden" at bounding box center [168, 141] width 120 height 35
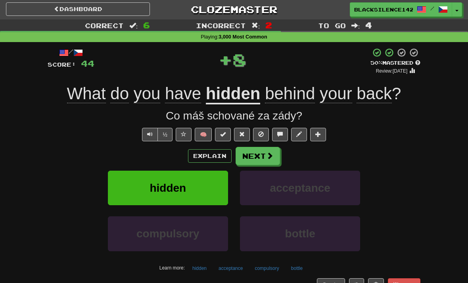
click at [264, 157] on button "Next" at bounding box center [258, 156] width 44 height 18
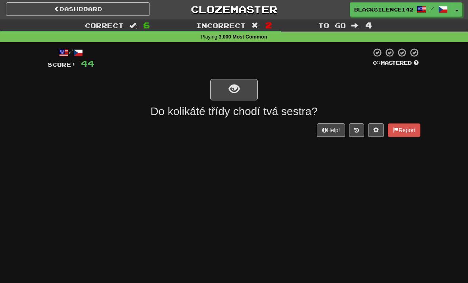
click at [247, 94] on button "show sentence" at bounding box center [234, 89] width 48 height 21
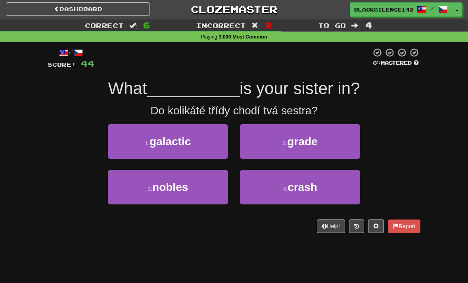
click at [322, 138] on button "2 . grade" at bounding box center [300, 141] width 120 height 35
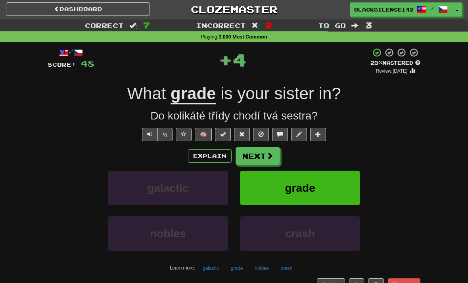
click at [267, 155] on span at bounding box center [269, 155] width 7 height 7
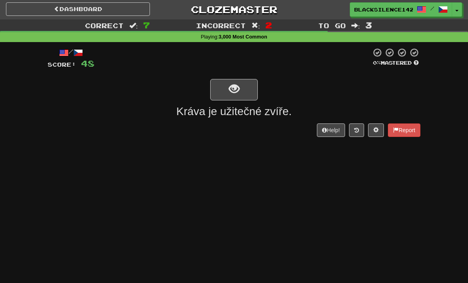
click at [240, 93] on button "show sentence" at bounding box center [234, 89] width 48 height 21
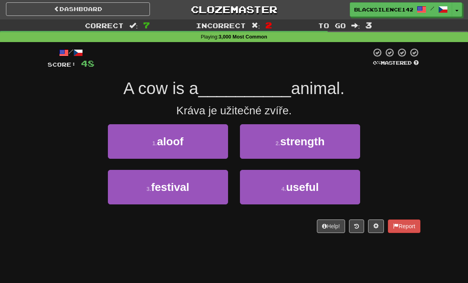
click at [191, 151] on button "1 . aloof" at bounding box center [168, 141] width 120 height 35
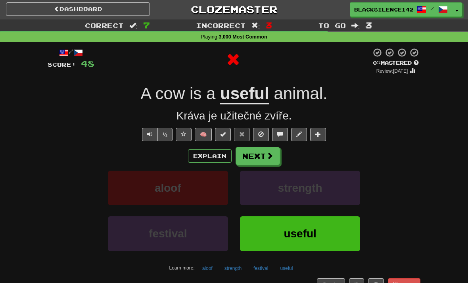
click at [143, 14] on link "Dashboard" at bounding box center [78, 8] width 144 height 13
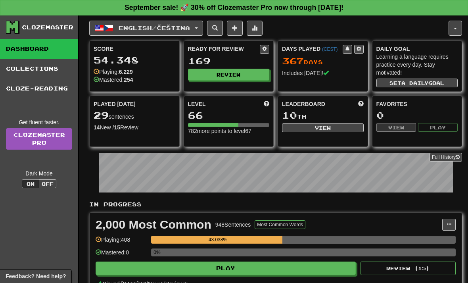
click at [111, 34] on button "English / Čeština" at bounding box center [146, 28] width 114 height 15
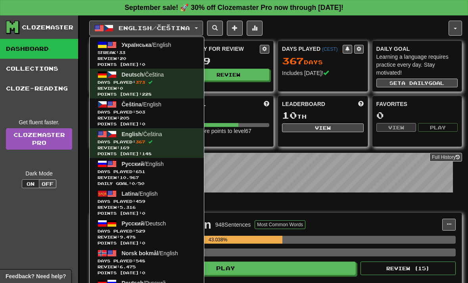
click at [169, 115] on span "Review: 205" at bounding box center [147, 118] width 98 height 6
click at [169, 115] on div "29 sentences" at bounding box center [135, 115] width 82 height 10
